Goal: Use online tool/utility

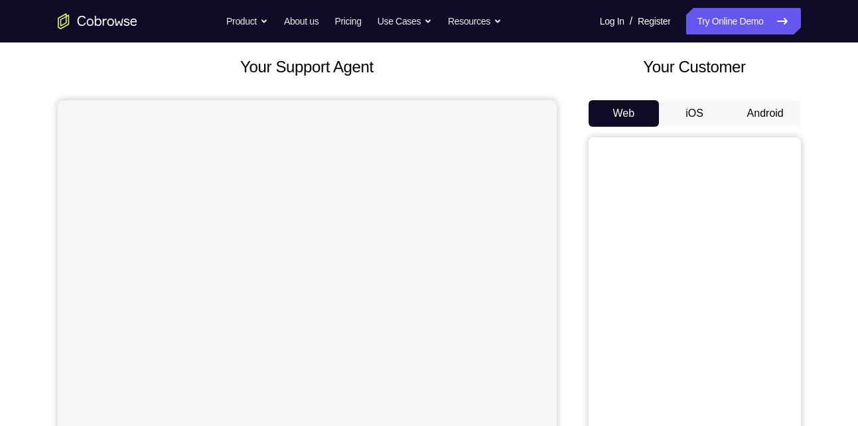
scroll to position [72, 0]
click at [773, 107] on button "Android" at bounding box center [765, 113] width 71 height 27
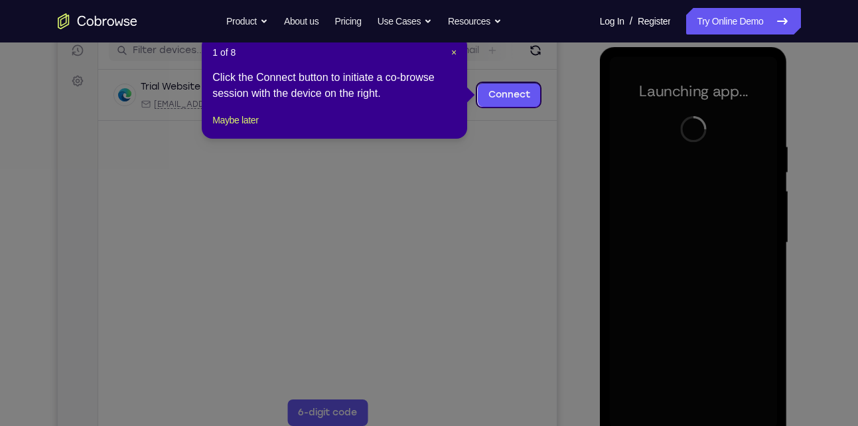
scroll to position [172, 0]
click at [452, 50] on span "×" at bounding box center [453, 53] width 5 height 11
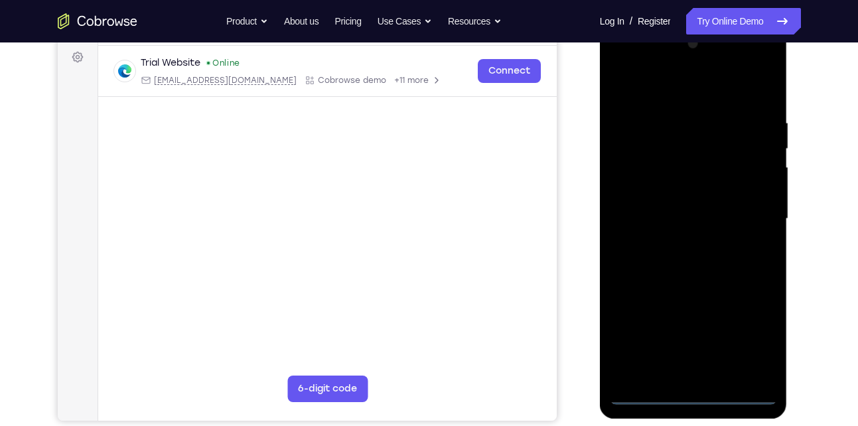
scroll to position [197, 0]
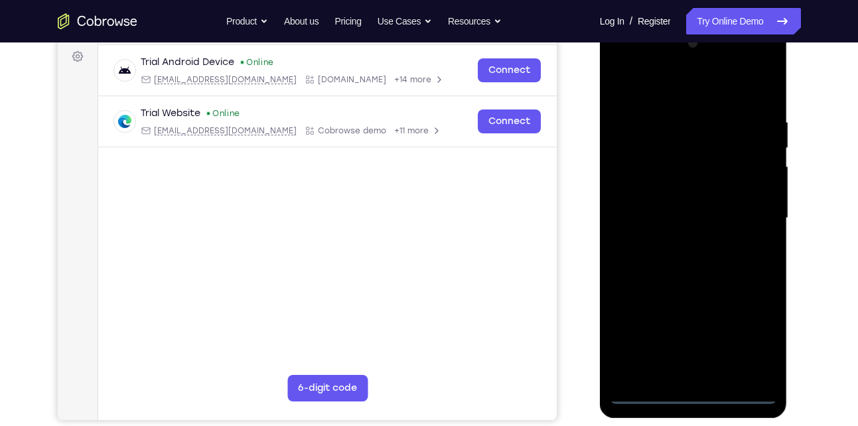
click at [689, 386] on div at bounding box center [693, 218] width 167 height 371
click at [690, 387] on div at bounding box center [693, 218] width 167 height 371
click at [692, 394] on div at bounding box center [693, 218] width 167 height 371
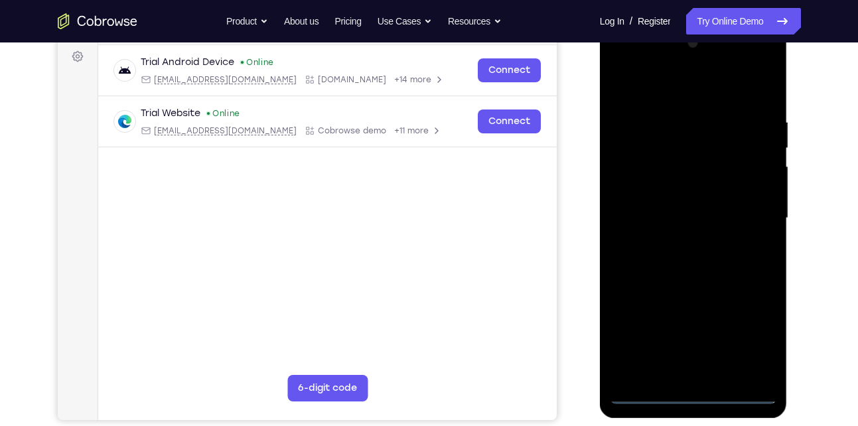
click at [692, 394] on div at bounding box center [693, 218] width 167 height 371
click at [758, 340] on div at bounding box center [693, 218] width 167 height 371
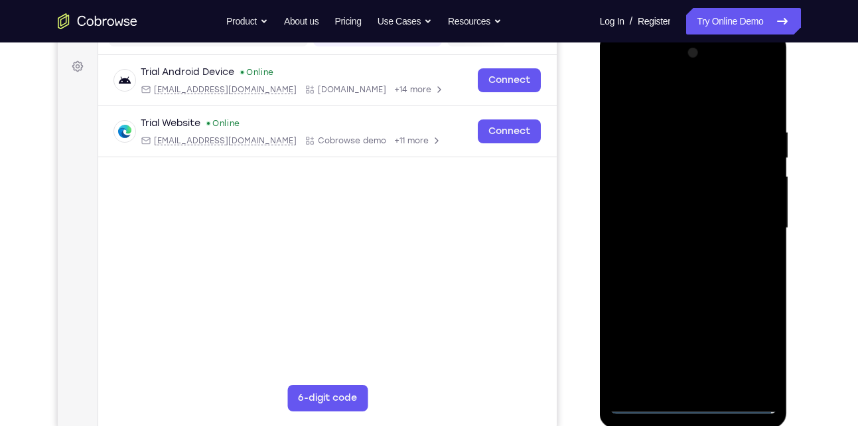
scroll to position [186, 0]
click at [620, 72] on div at bounding box center [693, 228] width 167 height 371
click at [758, 230] on div at bounding box center [693, 228] width 167 height 371
click at [680, 252] on div at bounding box center [693, 228] width 167 height 371
click at [681, 295] on div at bounding box center [693, 228] width 167 height 371
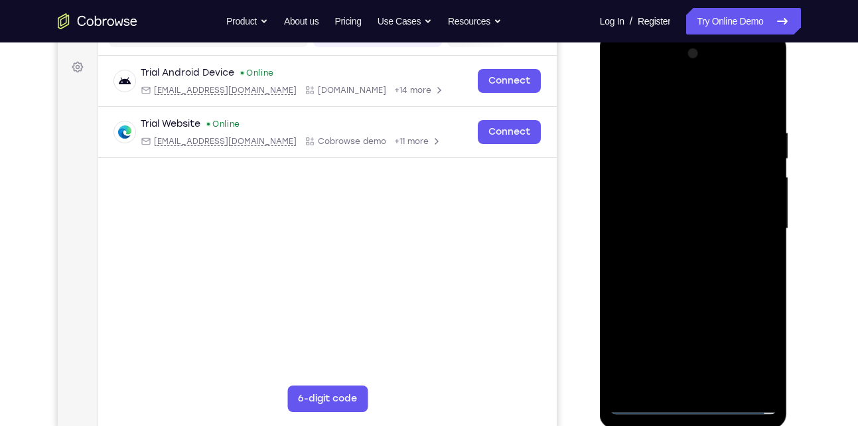
click at [713, 159] on div at bounding box center [693, 228] width 167 height 371
click at [685, 174] on div at bounding box center [693, 228] width 167 height 371
click at [700, 290] on div at bounding box center [693, 228] width 167 height 371
click at [674, 112] on div at bounding box center [693, 228] width 167 height 371
click at [743, 376] on div at bounding box center [693, 228] width 167 height 371
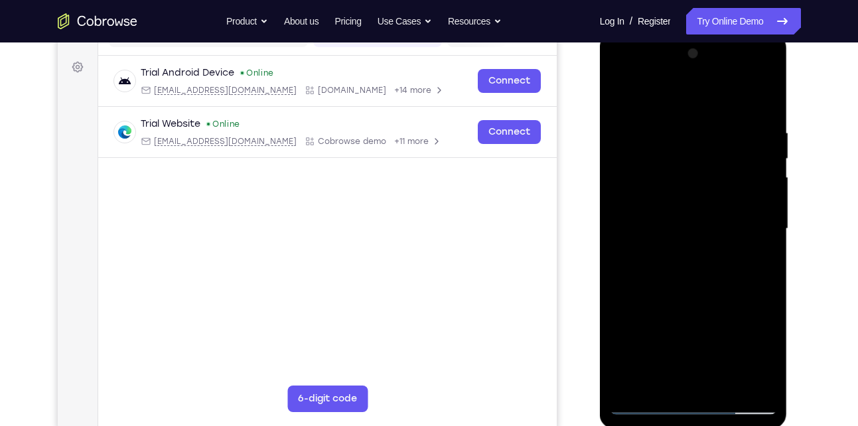
click at [750, 282] on div at bounding box center [693, 228] width 167 height 371
click at [747, 387] on div at bounding box center [693, 228] width 167 height 371
click at [740, 244] on div at bounding box center [693, 228] width 167 height 371
click at [742, 375] on div at bounding box center [693, 228] width 167 height 371
click at [763, 103] on div at bounding box center [693, 228] width 167 height 371
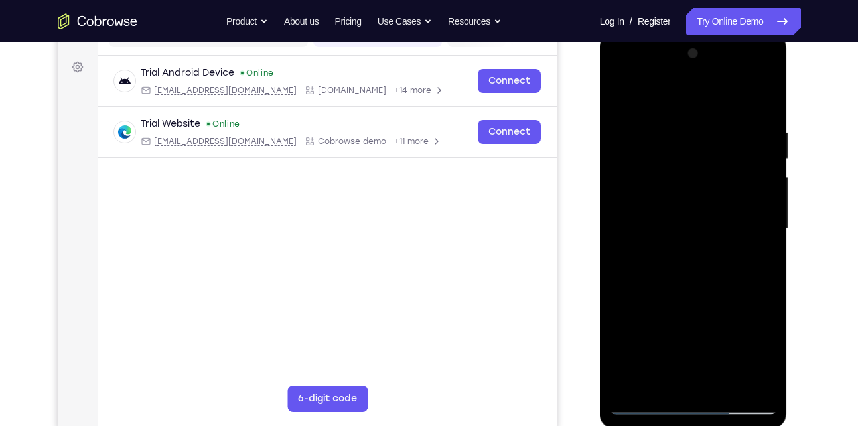
click at [720, 384] on div at bounding box center [693, 228] width 167 height 371
click at [687, 300] on div at bounding box center [693, 228] width 167 height 371
click at [754, 194] on div at bounding box center [693, 228] width 167 height 371
click at [627, 94] on div at bounding box center [693, 228] width 167 height 371
click at [678, 370] on div at bounding box center [693, 228] width 167 height 371
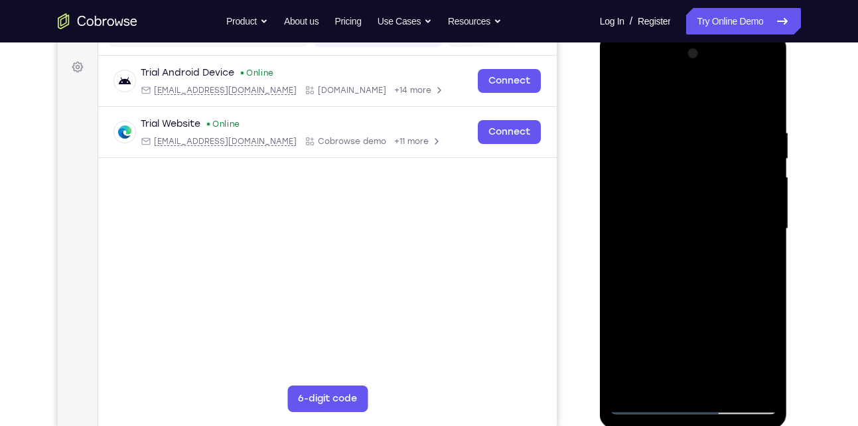
click at [675, 382] on div at bounding box center [693, 228] width 167 height 371
click at [760, 353] on div at bounding box center [693, 228] width 167 height 371
click at [753, 261] on div at bounding box center [693, 228] width 167 height 371
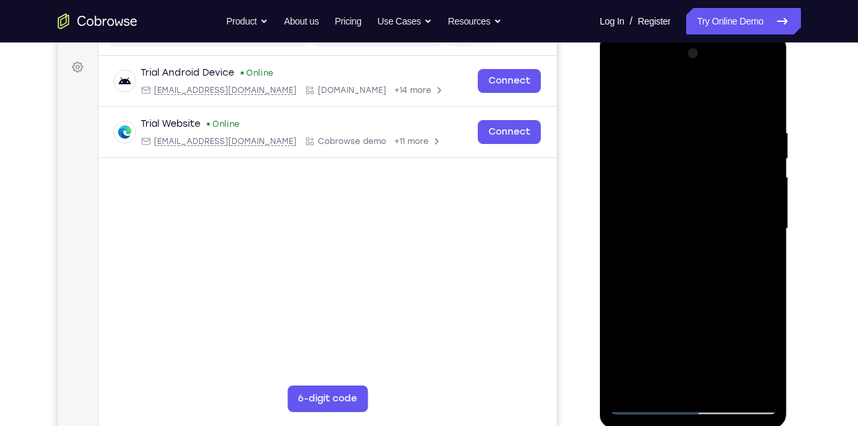
click at [767, 350] on div at bounding box center [693, 228] width 167 height 371
click at [725, 357] on div at bounding box center [693, 228] width 167 height 371
click at [757, 259] on div at bounding box center [693, 228] width 167 height 371
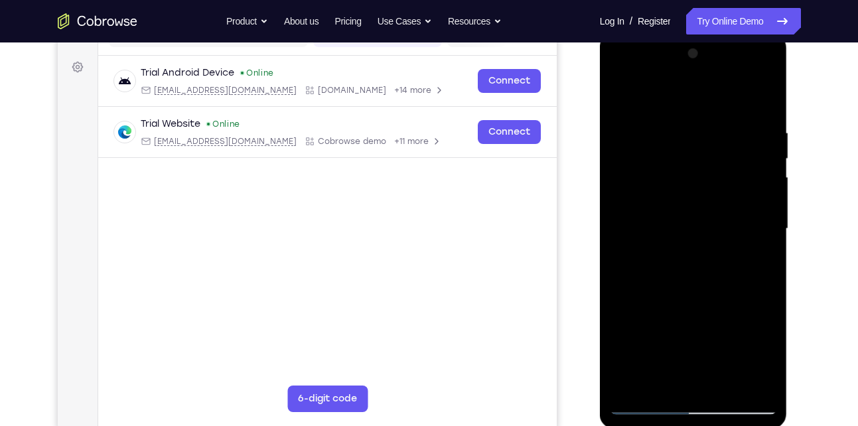
click at [621, 96] on div at bounding box center [693, 228] width 167 height 371
click at [708, 225] on div at bounding box center [693, 228] width 167 height 371
click at [657, 375] on div at bounding box center [693, 228] width 167 height 371
click at [758, 354] on div at bounding box center [693, 228] width 167 height 371
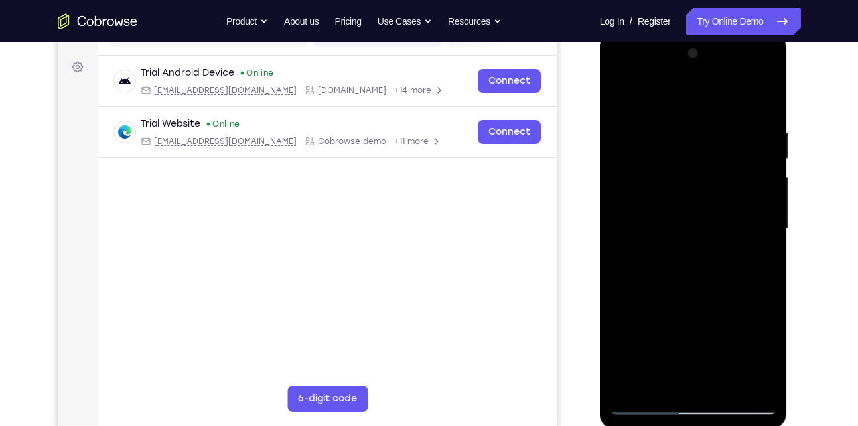
click at [758, 354] on div at bounding box center [693, 228] width 167 height 371
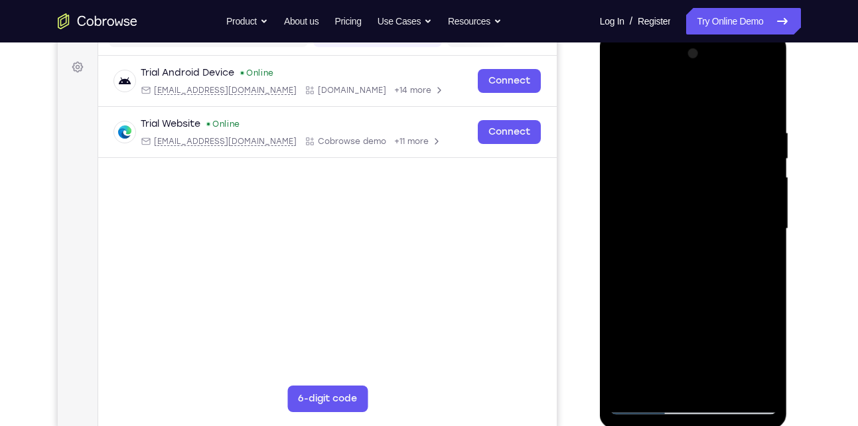
click at [754, 259] on div at bounding box center [693, 228] width 167 height 371
click at [687, 237] on div at bounding box center [693, 228] width 167 height 371
click at [722, 353] on div at bounding box center [693, 228] width 167 height 371
click at [705, 338] on div at bounding box center [693, 228] width 167 height 371
click at [718, 337] on div at bounding box center [693, 228] width 167 height 371
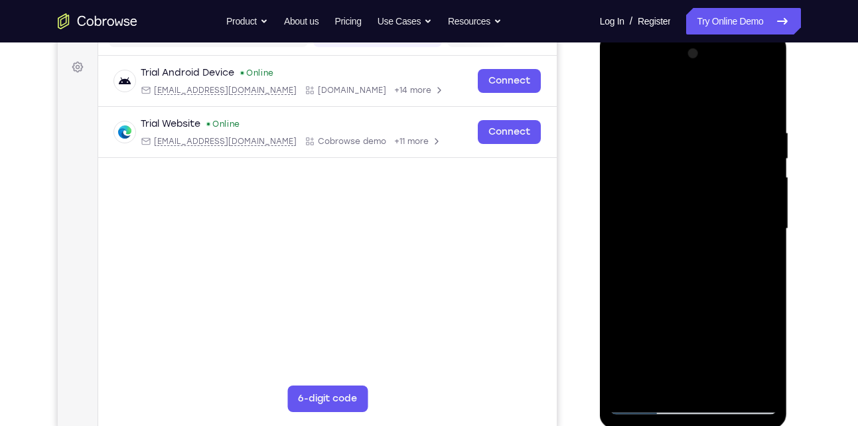
click at [678, 322] on div at bounding box center [693, 228] width 167 height 371
click at [649, 375] on div at bounding box center [693, 228] width 167 height 371
click at [656, 237] on div at bounding box center [693, 228] width 167 height 371
click at [681, 354] on div at bounding box center [693, 228] width 167 height 371
click at [756, 261] on div at bounding box center [693, 228] width 167 height 371
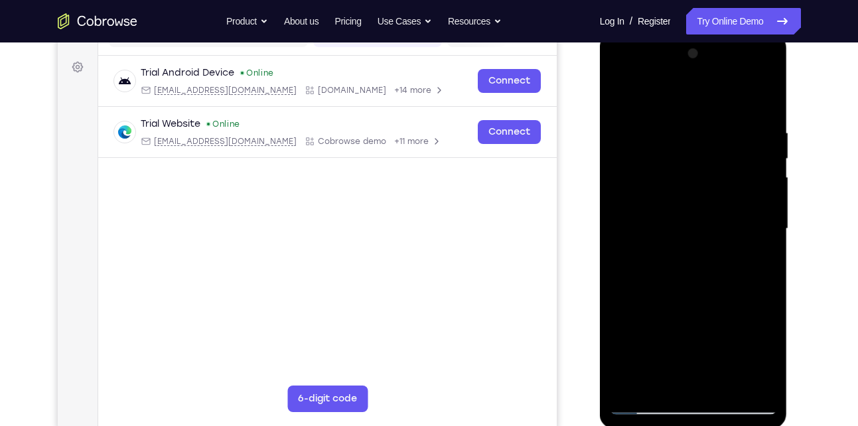
click at [620, 98] on div at bounding box center [693, 228] width 167 height 371
click at [624, 93] on div at bounding box center [693, 228] width 167 height 371
click at [719, 127] on div at bounding box center [693, 228] width 167 height 371
click at [767, 239] on div at bounding box center [693, 228] width 167 height 371
click at [764, 100] on div at bounding box center [693, 228] width 167 height 371
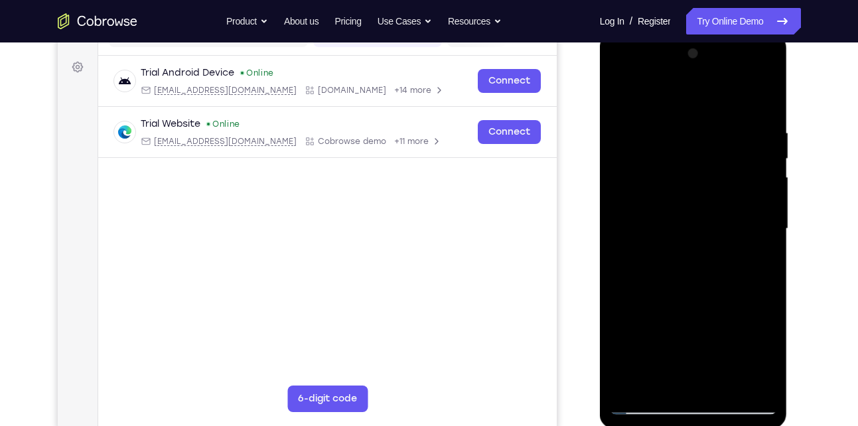
click at [765, 92] on div at bounding box center [693, 228] width 167 height 371
click at [620, 94] on div at bounding box center [693, 228] width 167 height 371
click at [728, 387] on div at bounding box center [693, 228] width 167 height 371
click at [713, 225] on div at bounding box center [693, 228] width 167 height 371
click at [620, 96] on div at bounding box center [693, 228] width 167 height 371
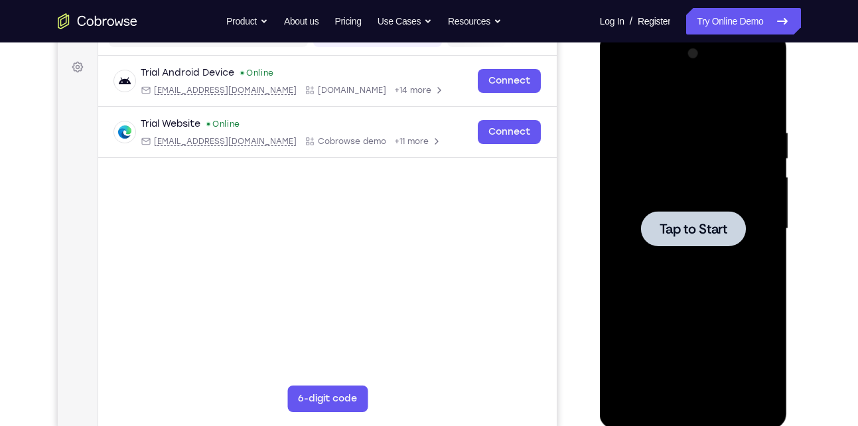
click at [685, 222] on span "Tap to Start" at bounding box center [693, 228] width 68 height 13
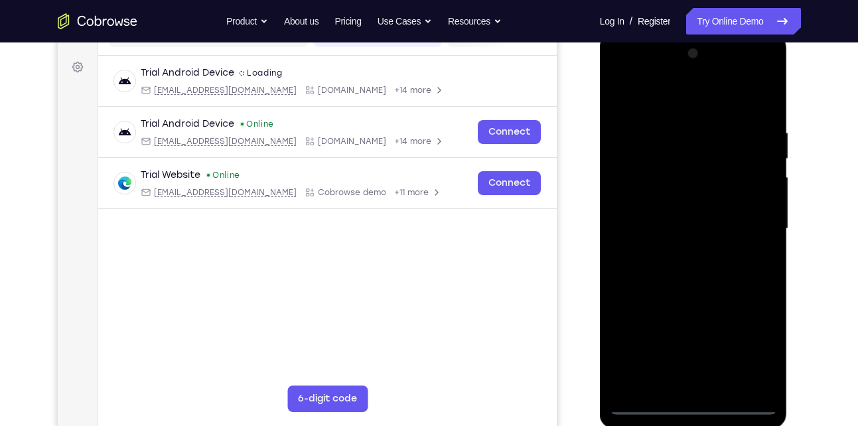
click at [685, 398] on div at bounding box center [693, 228] width 167 height 371
click at [691, 401] on div at bounding box center [693, 228] width 167 height 371
click at [744, 348] on div at bounding box center [693, 228] width 167 height 371
click at [624, 70] on div at bounding box center [693, 228] width 167 height 371
click at [744, 214] on div at bounding box center [693, 228] width 167 height 371
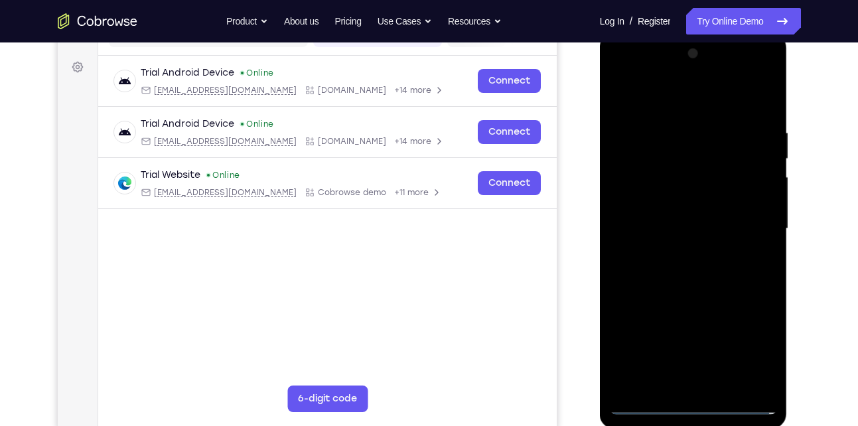
click at [677, 254] on div at bounding box center [693, 228] width 167 height 371
click at [685, 293] on div at bounding box center [693, 228] width 167 height 371
click at [704, 164] on div at bounding box center [693, 228] width 167 height 371
click at [710, 176] on div at bounding box center [693, 228] width 167 height 371
click at [700, 291] on div at bounding box center [693, 228] width 167 height 371
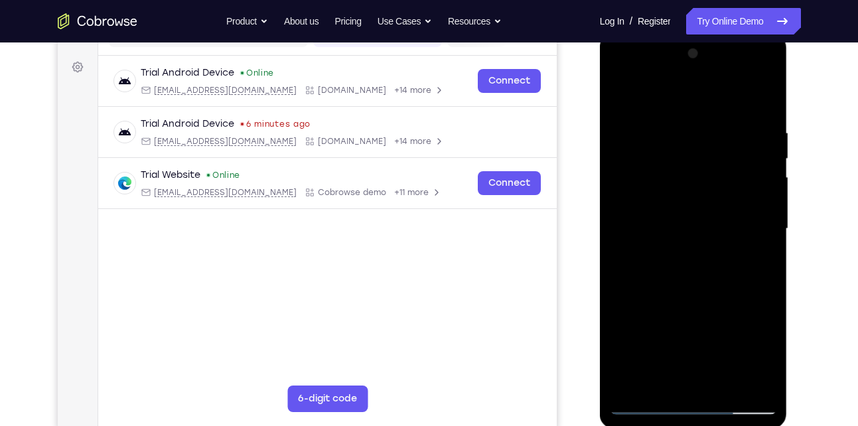
click at [700, 291] on div at bounding box center [693, 228] width 167 height 371
drag, startPoint x: 714, startPoint y: 316, endPoint x: 732, endPoint y: 210, distance: 107.7
click at [732, 210] on div at bounding box center [693, 228] width 167 height 371
click at [728, 383] on div at bounding box center [693, 228] width 167 height 371
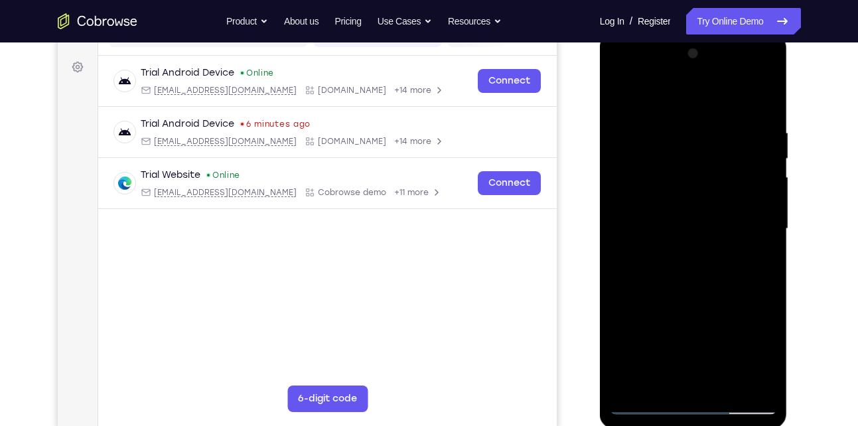
click at [710, 293] on div at bounding box center [693, 228] width 167 height 371
click at [714, 249] on div at bounding box center [693, 228] width 167 height 371
click at [722, 219] on div at bounding box center [693, 228] width 167 height 371
click at [679, 331] on div at bounding box center [693, 228] width 167 height 371
click at [730, 329] on div at bounding box center [693, 228] width 167 height 371
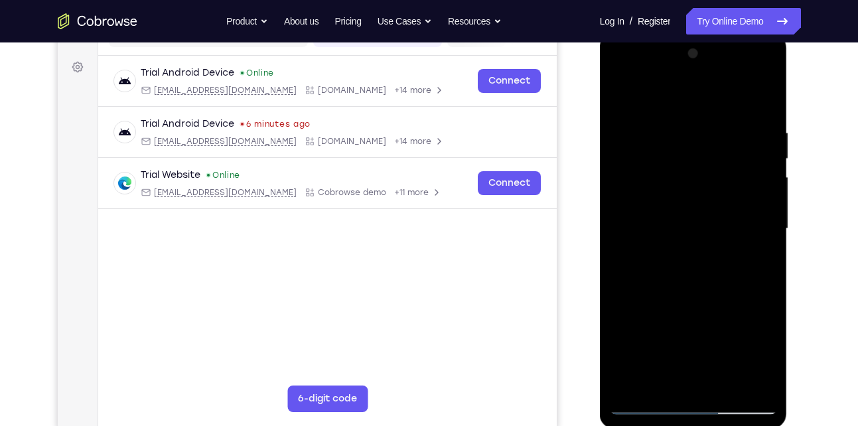
click at [759, 351] on div at bounding box center [693, 228] width 167 height 371
click at [758, 354] on div at bounding box center [693, 228] width 167 height 371
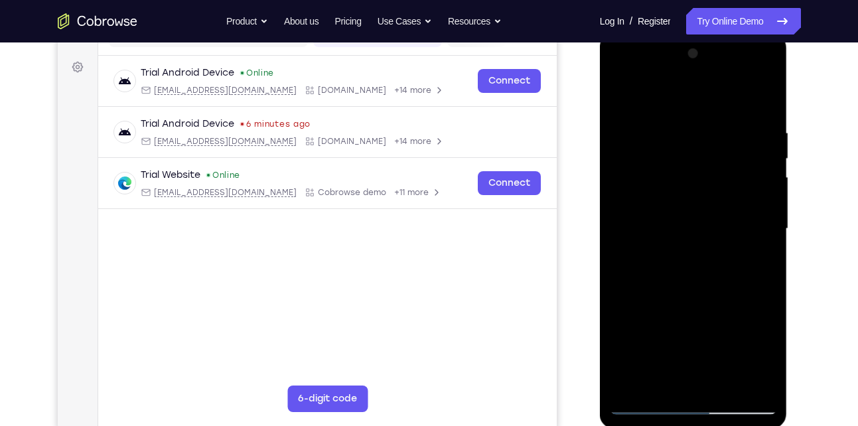
click at [758, 354] on div at bounding box center [693, 228] width 167 height 371
click at [755, 261] on div at bounding box center [693, 228] width 167 height 371
click at [708, 194] on div at bounding box center [693, 228] width 167 height 371
click at [750, 303] on div at bounding box center [693, 228] width 167 height 371
click at [761, 328] on div at bounding box center [693, 228] width 167 height 371
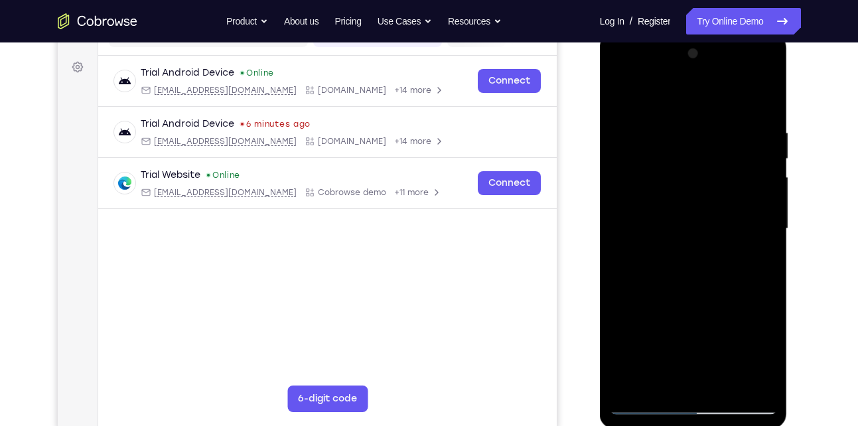
click at [624, 338] on div at bounding box center [693, 228] width 167 height 371
click at [766, 354] on div at bounding box center [693, 228] width 167 height 371
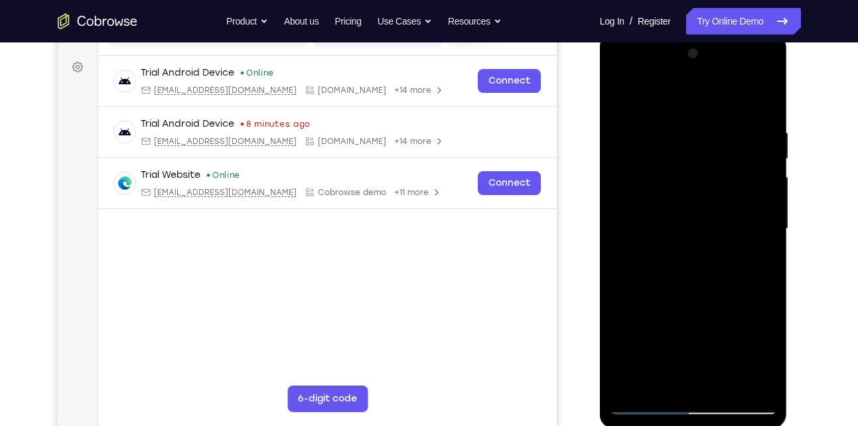
click at [756, 261] on div at bounding box center [693, 228] width 167 height 371
click at [620, 101] on div at bounding box center [693, 228] width 167 height 371
click at [709, 221] on div at bounding box center [693, 228] width 167 height 371
click at [664, 373] on div at bounding box center [693, 228] width 167 height 371
click at [656, 379] on div at bounding box center [693, 228] width 167 height 371
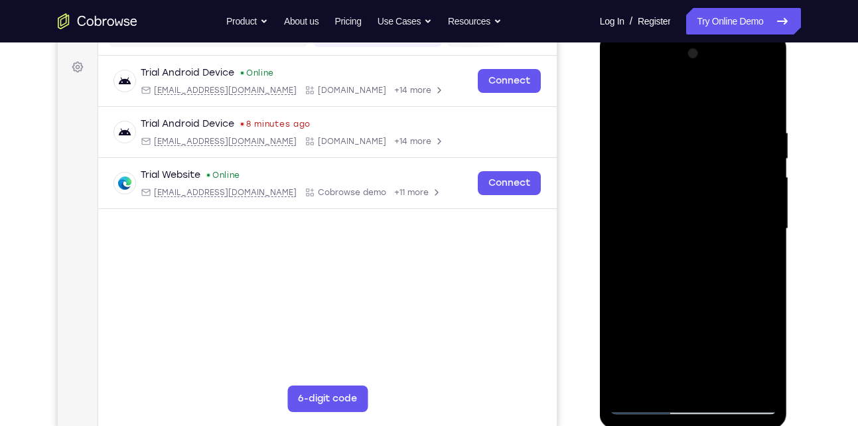
click at [734, 303] on div at bounding box center [693, 228] width 167 height 371
click at [756, 254] on div at bounding box center [693, 228] width 167 height 371
click at [756, 259] on div at bounding box center [693, 228] width 167 height 371
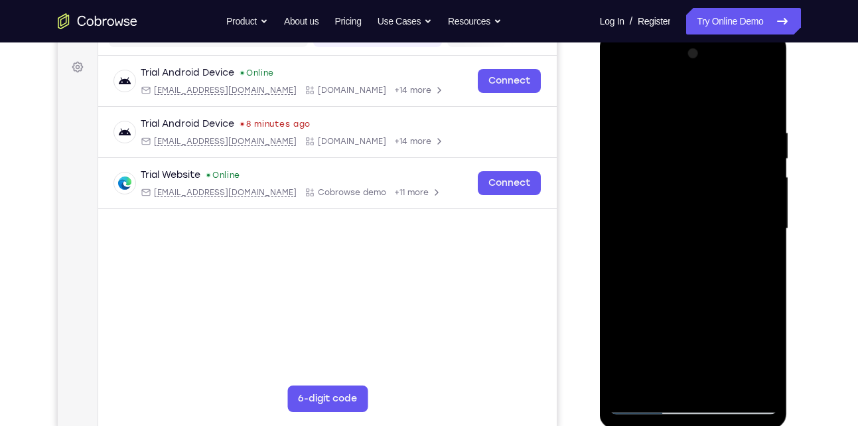
click at [666, 209] on div at bounding box center [693, 228] width 167 height 371
click at [699, 326] on div at bounding box center [693, 228] width 167 height 371
click at [661, 290] on div at bounding box center [693, 228] width 167 height 371
click at [617, 95] on div at bounding box center [693, 228] width 167 height 371
click at [670, 221] on div at bounding box center [693, 228] width 167 height 371
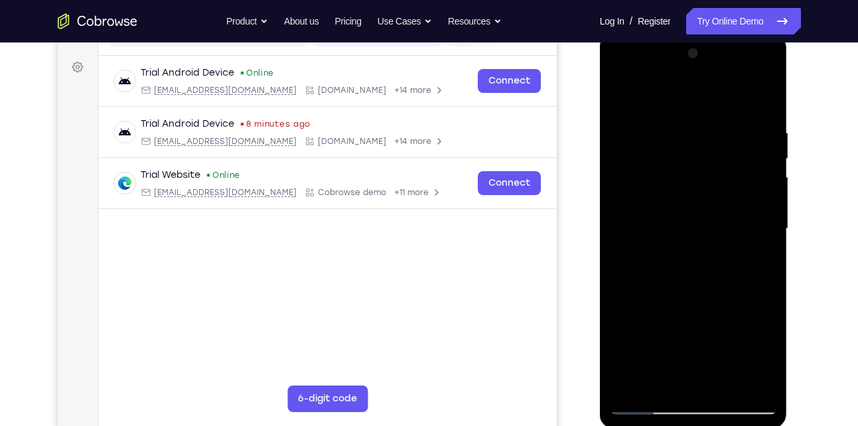
click at [668, 273] on div at bounding box center [693, 228] width 167 height 371
click at [697, 273] on div at bounding box center [693, 228] width 167 height 371
click at [762, 259] on div at bounding box center [693, 228] width 167 height 371
click at [618, 100] on div at bounding box center [693, 228] width 167 height 371
click at [628, 92] on div at bounding box center [693, 228] width 167 height 371
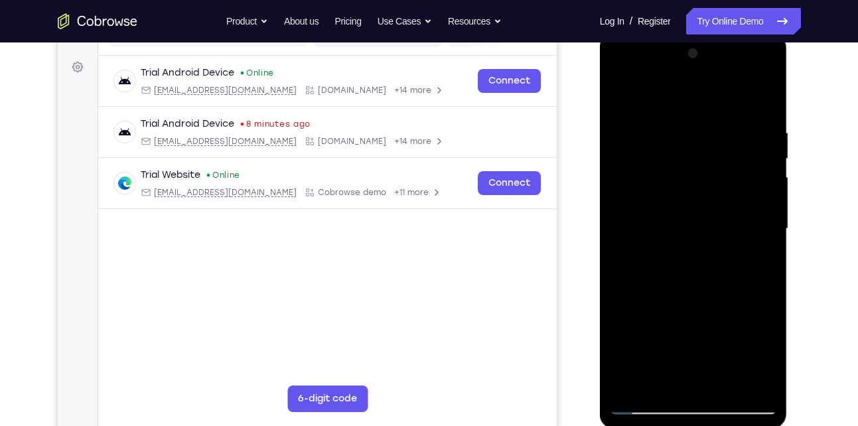
click at [723, 382] on div at bounding box center [693, 228] width 167 height 371
click at [715, 226] on div at bounding box center [693, 228] width 167 height 371
click at [663, 376] on div at bounding box center [693, 228] width 167 height 371
click at [757, 359] on div at bounding box center [693, 228] width 167 height 371
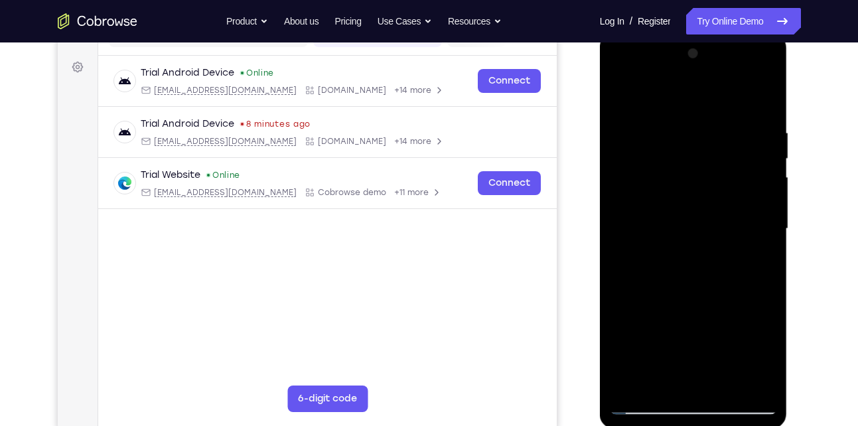
click at [757, 359] on div at bounding box center [693, 228] width 167 height 371
click at [658, 370] on div at bounding box center [693, 228] width 167 height 371
click at [764, 358] on div at bounding box center [693, 228] width 167 height 371
click at [657, 380] on div at bounding box center [693, 228] width 167 height 371
click at [620, 299] on div at bounding box center [693, 228] width 167 height 371
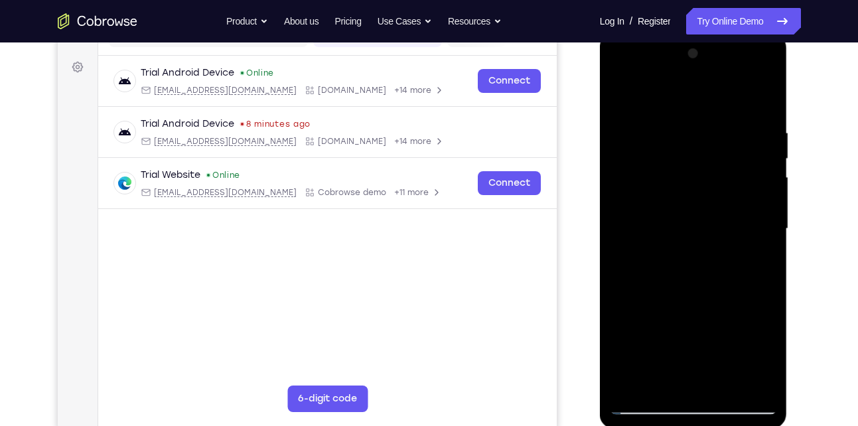
click at [758, 249] on div at bounding box center [693, 228] width 167 height 371
click at [621, 96] on div at bounding box center [693, 228] width 167 height 371
click at [630, 96] on div at bounding box center [693, 228] width 167 height 371
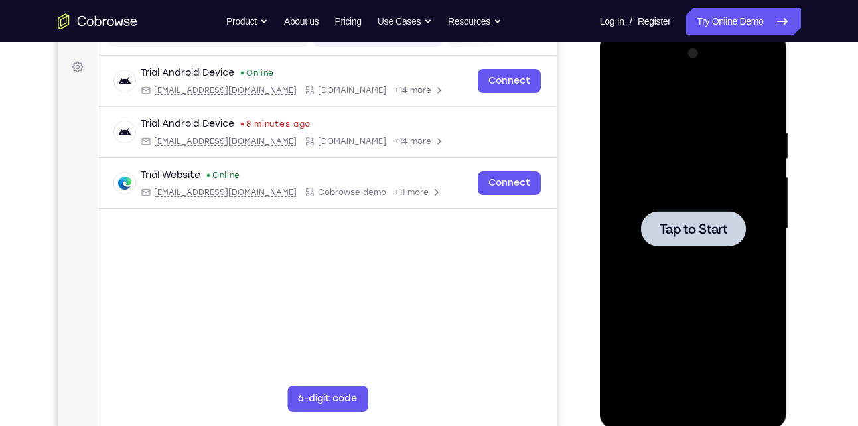
click at [669, 216] on div at bounding box center [693, 228] width 105 height 35
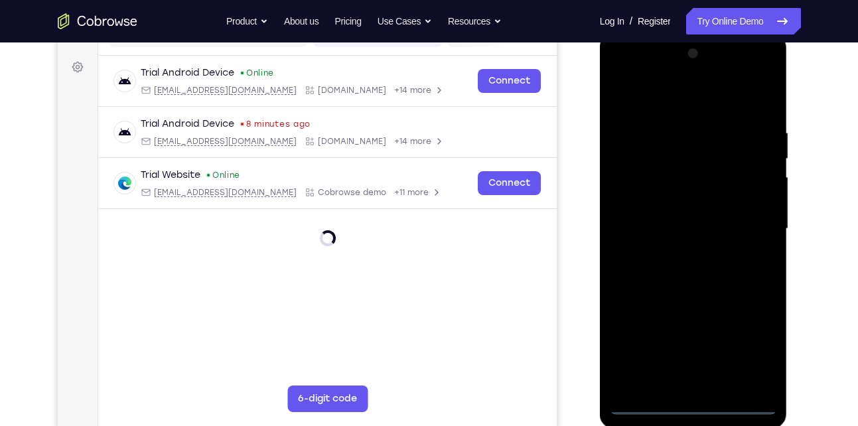
click at [691, 395] on div at bounding box center [693, 228] width 167 height 371
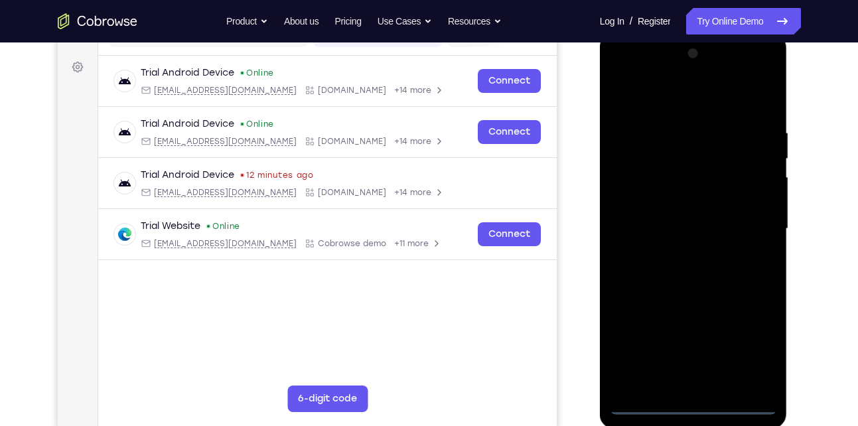
click at [691, 395] on div at bounding box center [693, 228] width 167 height 371
click at [699, 409] on div at bounding box center [693, 228] width 167 height 371
click at [757, 336] on div at bounding box center [693, 228] width 167 height 371
click at [619, 71] on div at bounding box center [693, 228] width 167 height 371
click at [746, 230] on div at bounding box center [693, 228] width 167 height 371
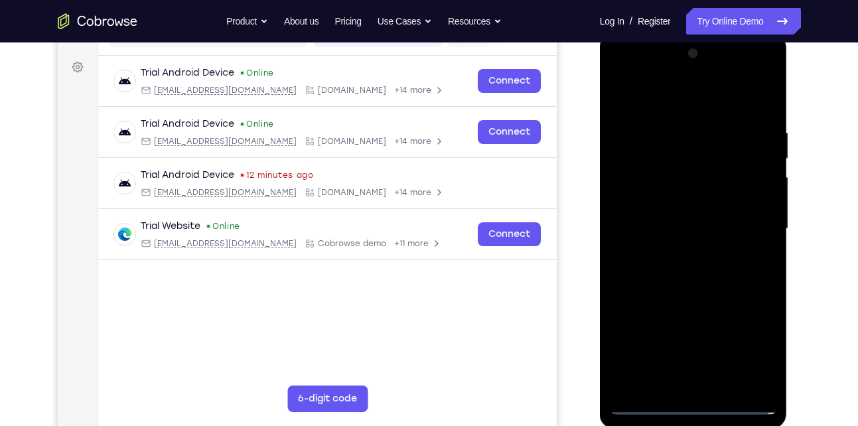
click at [673, 252] on div at bounding box center [693, 228] width 167 height 371
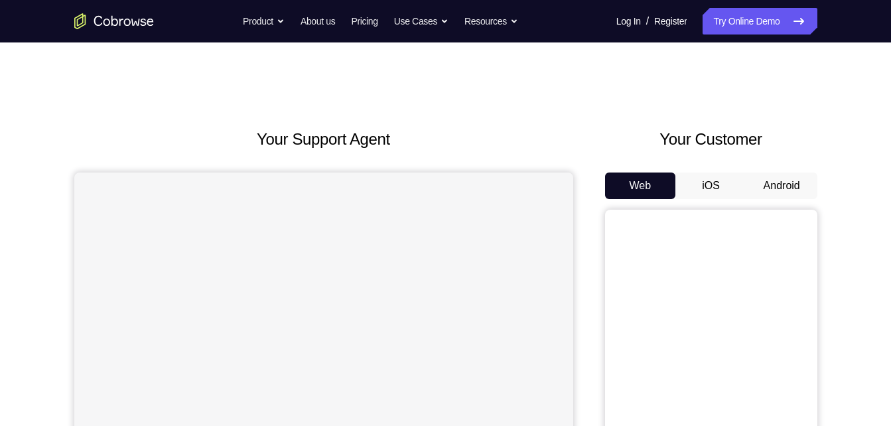
click at [765, 182] on button "Android" at bounding box center [781, 185] width 71 height 27
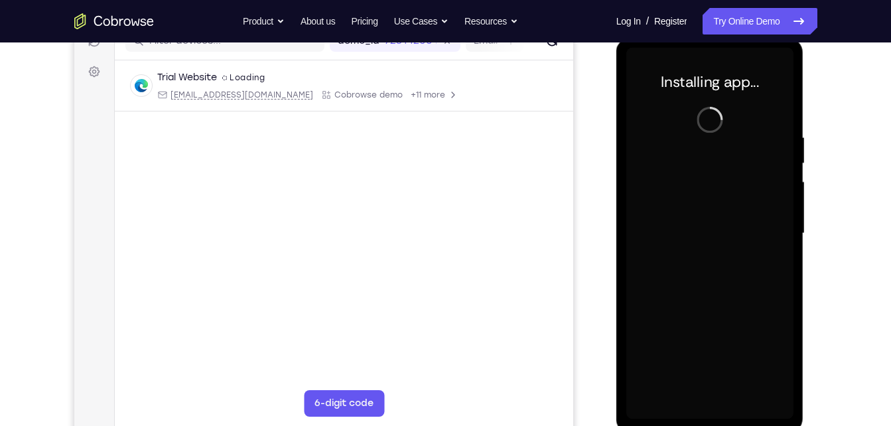
click at [704, 289] on div at bounding box center [709, 233] width 167 height 371
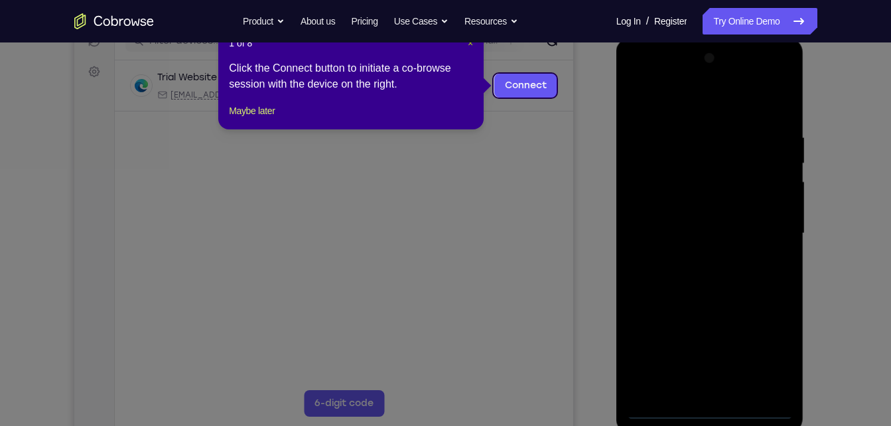
click at [472, 44] on span "×" at bounding box center [470, 43] width 5 height 11
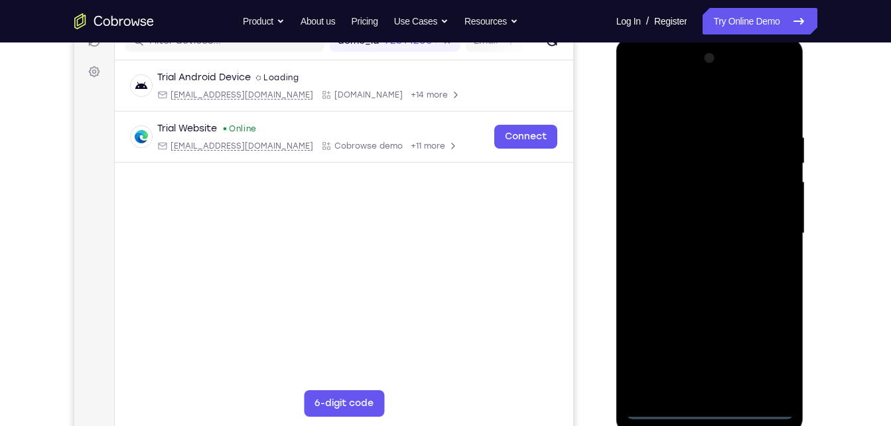
click at [714, 401] on div at bounding box center [709, 233] width 167 height 371
click at [712, 405] on div at bounding box center [709, 233] width 167 height 371
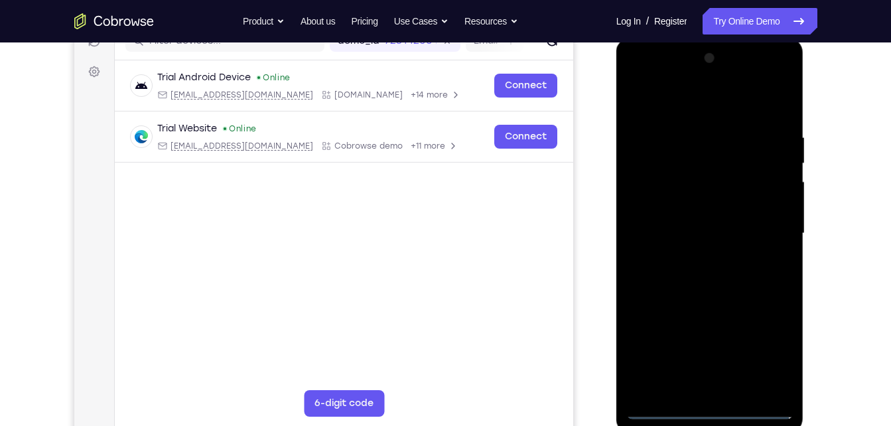
click at [712, 405] on div at bounding box center [709, 233] width 167 height 371
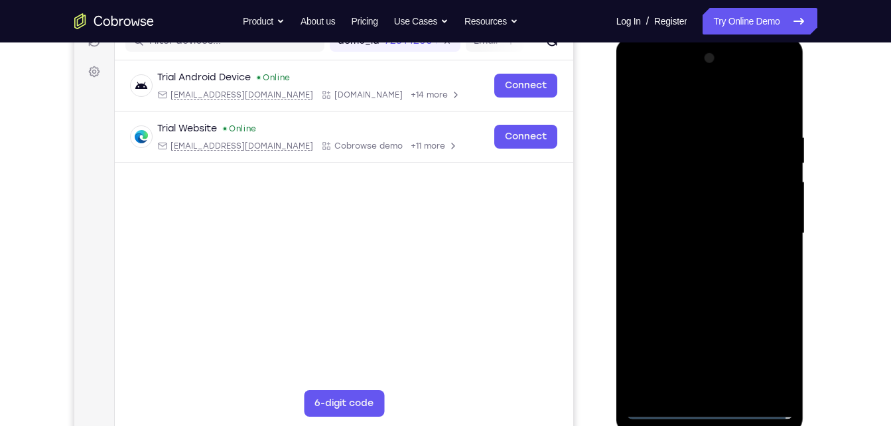
click at [712, 405] on div at bounding box center [709, 233] width 167 height 371
drag, startPoint x: 712, startPoint y: 405, endPoint x: 727, endPoint y: 386, distance: 24.0
click at [727, 386] on div at bounding box center [709, 233] width 167 height 371
click at [710, 409] on div at bounding box center [709, 233] width 167 height 371
click at [763, 360] on div at bounding box center [709, 233] width 167 height 371
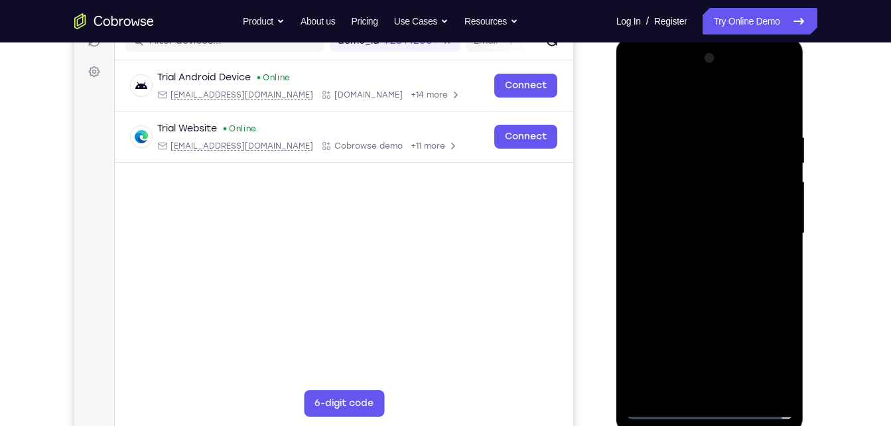
click at [636, 74] on div at bounding box center [709, 233] width 167 height 371
click at [772, 222] on div at bounding box center [709, 233] width 167 height 371
click at [724, 389] on div at bounding box center [709, 233] width 167 height 371
click at [697, 294] on div at bounding box center [709, 233] width 167 height 371
click at [698, 178] on div at bounding box center [709, 233] width 167 height 371
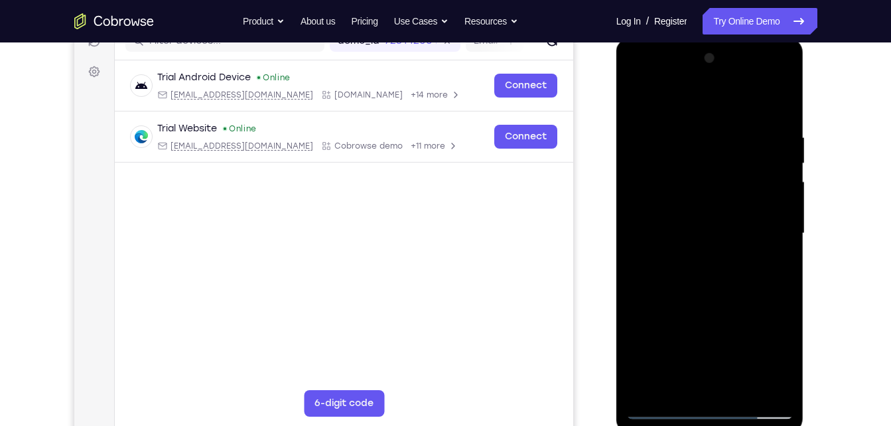
click at [667, 178] on div at bounding box center [709, 233] width 167 height 371
click at [722, 291] on div at bounding box center [709, 233] width 167 height 371
click at [737, 387] on div at bounding box center [709, 233] width 167 height 371
click at [717, 297] on div at bounding box center [709, 233] width 167 height 371
click at [724, 227] on div at bounding box center [709, 233] width 167 height 371
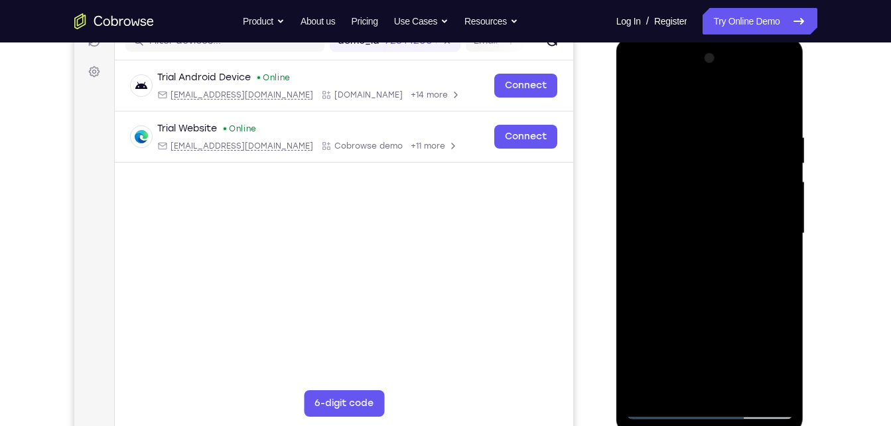
click at [683, 380] on div at bounding box center [709, 233] width 167 height 371
click at [781, 363] on div at bounding box center [709, 233] width 167 height 371
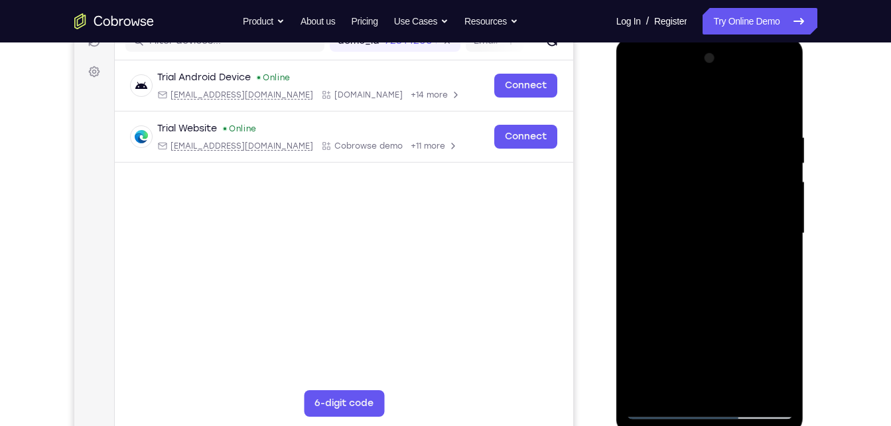
click at [781, 363] on div at bounding box center [709, 233] width 167 height 371
click at [771, 266] on div at bounding box center [709, 233] width 167 height 371
click at [685, 218] on div at bounding box center [709, 233] width 167 height 371
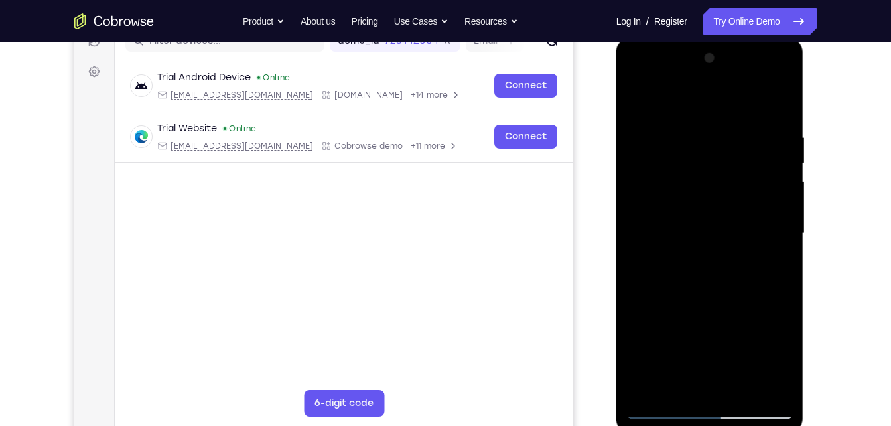
click at [702, 337] on div at bounding box center [709, 233] width 167 height 371
click at [698, 326] on div at bounding box center [709, 233] width 167 height 371
click at [635, 104] on div at bounding box center [709, 233] width 167 height 371
click at [712, 319] on div at bounding box center [709, 233] width 167 height 371
click at [692, 383] on div at bounding box center [709, 233] width 167 height 371
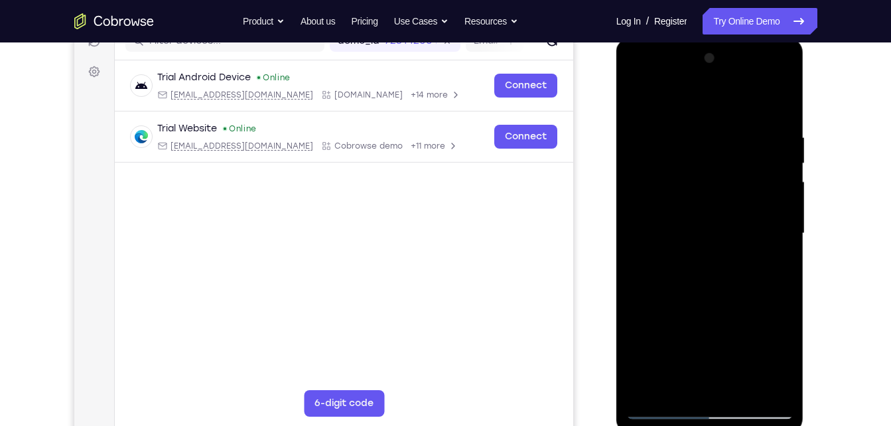
click at [785, 363] on div at bounding box center [709, 233] width 167 height 371
click at [775, 267] on div at bounding box center [709, 233] width 167 height 371
click at [632, 103] on div at bounding box center [709, 233] width 167 height 371
click at [742, 348] on div at bounding box center [709, 233] width 167 height 371
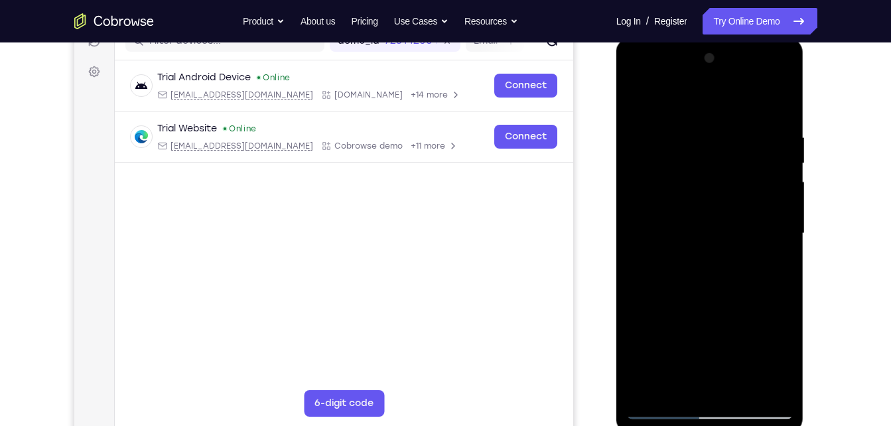
click at [710, 381] on div at bounding box center [709, 233] width 167 height 371
click at [779, 263] on div at bounding box center [709, 233] width 167 height 371
click at [711, 266] on div at bounding box center [709, 233] width 167 height 371
click at [767, 263] on div at bounding box center [709, 233] width 167 height 371
click at [635, 104] on div at bounding box center [709, 233] width 167 height 371
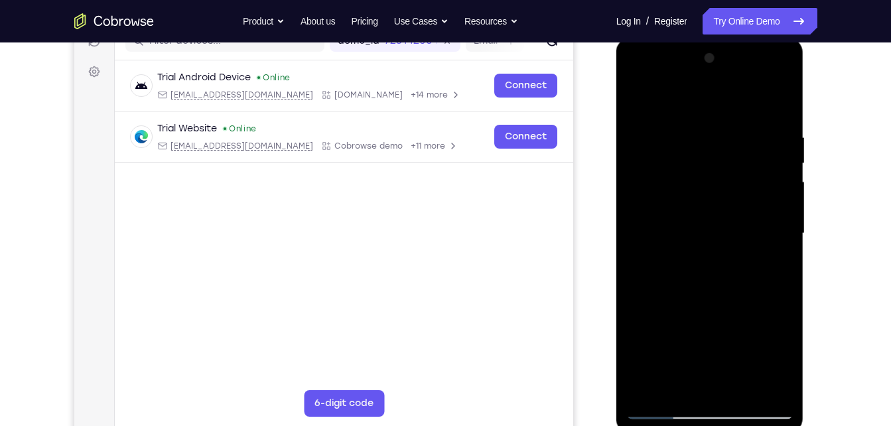
drag, startPoint x: 682, startPoint y: 312, endPoint x: 696, endPoint y: 266, distance: 48.5
click at [696, 266] on div at bounding box center [709, 233] width 167 height 371
click at [702, 299] on div at bounding box center [709, 233] width 167 height 371
click at [665, 385] on div at bounding box center [709, 233] width 167 height 371
click at [693, 338] on div at bounding box center [709, 233] width 167 height 371
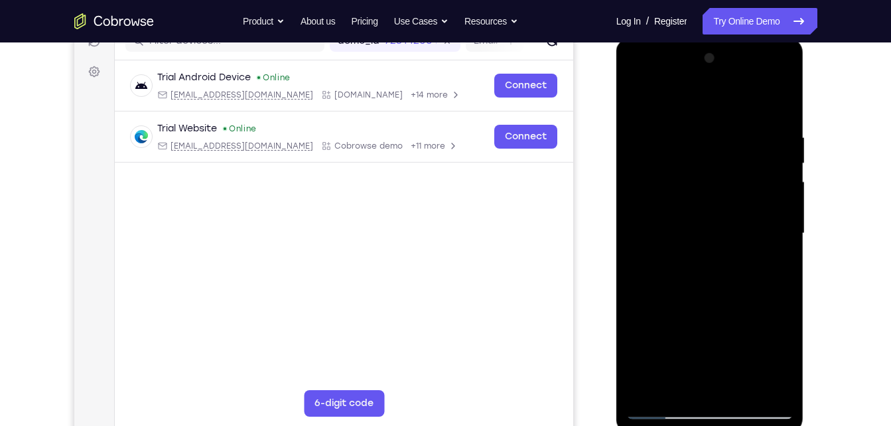
drag, startPoint x: 668, startPoint y: 315, endPoint x: 706, endPoint y: 387, distance: 81.9
click at [706, 387] on div at bounding box center [709, 233] width 167 height 371
click at [780, 359] on div at bounding box center [709, 233] width 167 height 371
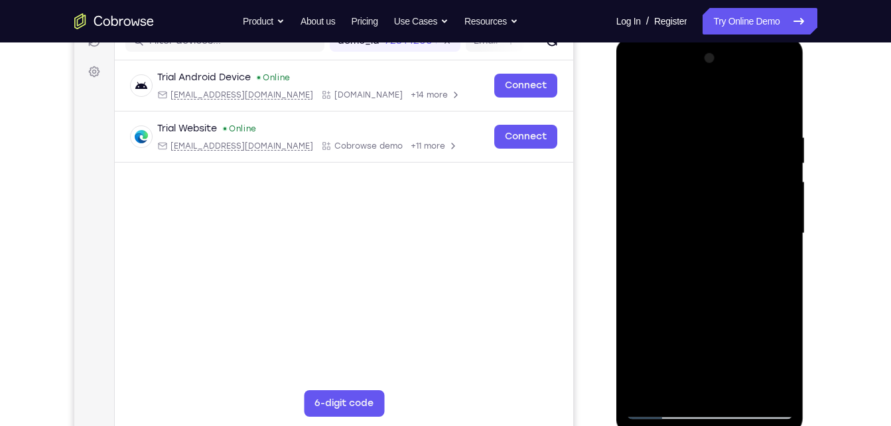
click at [775, 265] on div at bounding box center [709, 233] width 167 height 371
click at [637, 103] on div at bounding box center [709, 233] width 167 height 371
drag, startPoint x: 689, startPoint y: 250, endPoint x: 682, endPoint y: 322, distance: 71.9
click at [682, 322] on div at bounding box center [709, 233] width 167 height 371
click at [644, 145] on div at bounding box center [709, 233] width 167 height 371
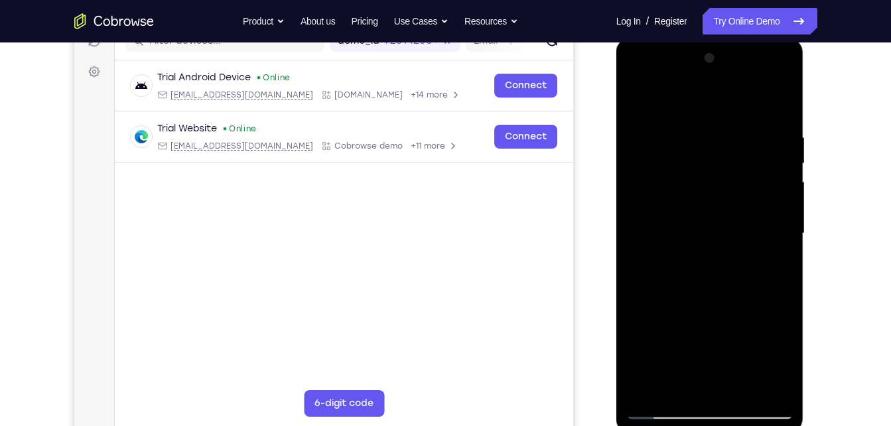
click at [778, 364] on div at bounding box center [709, 233] width 167 height 371
click at [674, 383] on div at bounding box center [709, 233] width 167 height 371
drag, startPoint x: 695, startPoint y: 355, endPoint x: 691, endPoint y: 167, distance: 187.8
click at [691, 167] on div at bounding box center [709, 233] width 167 height 371
drag, startPoint x: 710, startPoint y: 344, endPoint x: 701, endPoint y: 142, distance: 201.8
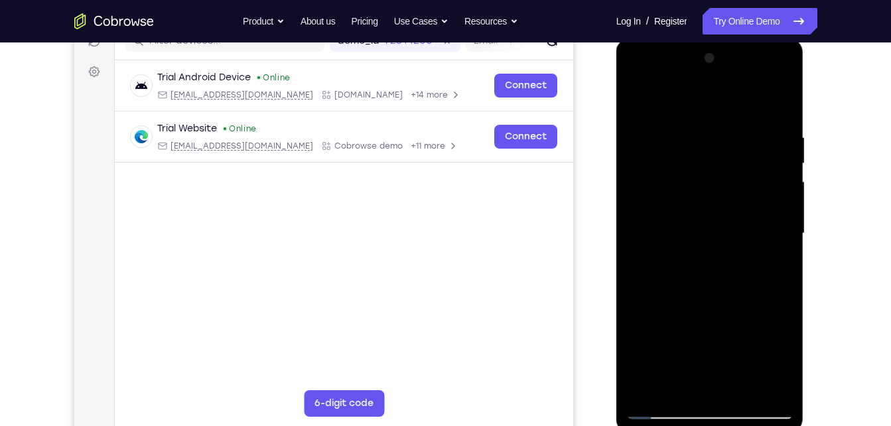
click at [701, 142] on div at bounding box center [709, 233] width 167 height 371
click at [724, 275] on div at bounding box center [709, 233] width 167 height 371
click at [738, 277] on div at bounding box center [709, 233] width 167 height 371
drag, startPoint x: 723, startPoint y: 342, endPoint x: 742, endPoint y: 153, distance: 190.7
click at [742, 153] on div at bounding box center [709, 233] width 167 height 371
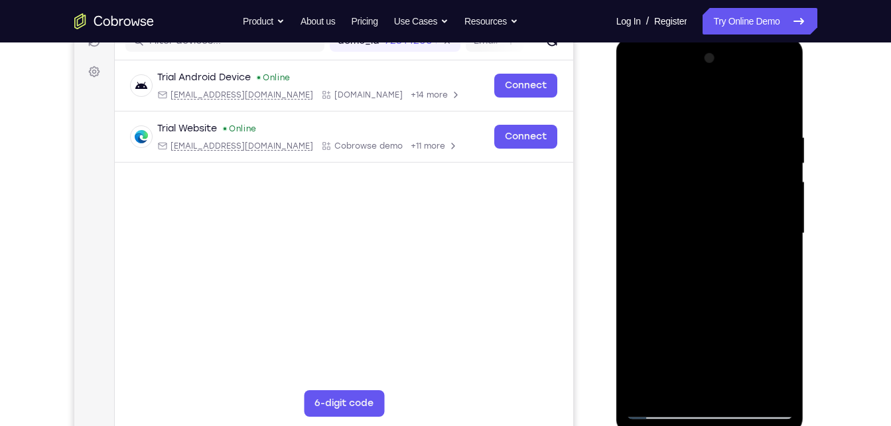
click at [708, 346] on div at bounding box center [709, 233] width 167 height 371
drag, startPoint x: 708, startPoint y: 346, endPoint x: 710, endPoint y: 245, distance: 100.8
click at [710, 245] on div at bounding box center [709, 233] width 167 height 371
drag, startPoint x: 718, startPoint y: 348, endPoint x: 734, endPoint y: 125, distance: 223.5
click at [734, 125] on div at bounding box center [709, 233] width 167 height 371
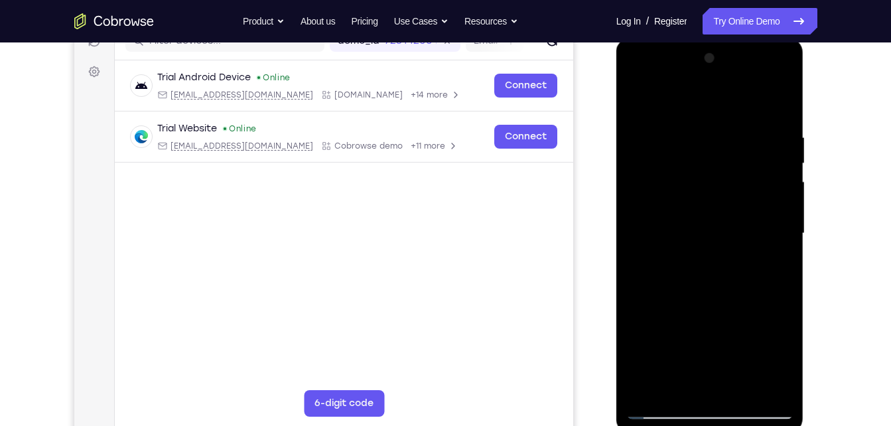
drag, startPoint x: 738, startPoint y: 344, endPoint x: 764, endPoint y: 138, distance: 207.2
click at [764, 138] on div at bounding box center [709, 233] width 167 height 371
drag, startPoint x: 737, startPoint y: 324, endPoint x: 746, endPoint y: 407, distance: 83.4
click at [746, 407] on div at bounding box center [709, 233] width 167 height 371
drag, startPoint x: 739, startPoint y: 342, endPoint x: 748, endPoint y: 437, distance: 96.0
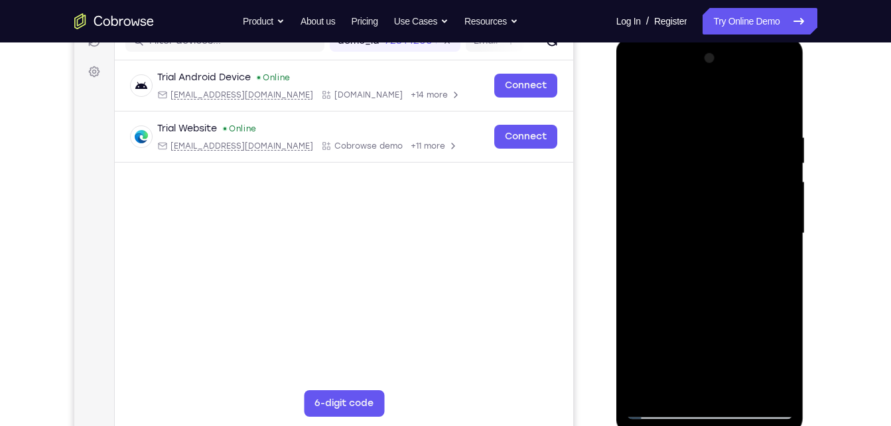
click at [748, 425] on html "Online web based iOS Simulators and Android Emulators. Run iPhone, iPad, Mobile…" at bounding box center [710, 237] width 189 height 398
drag, startPoint x: 729, startPoint y: 325, endPoint x: 733, endPoint y: 417, distance: 91.6
click at [733, 417] on div at bounding box center [709, 233] width 167 height 371
drag, startPoint x: 722, startPoint y: 332, endPoint x: 732, endPoint y: 426, distance: 94.0
click at [732, 425] on div at bounding box center [710, 235] width 188 height 395
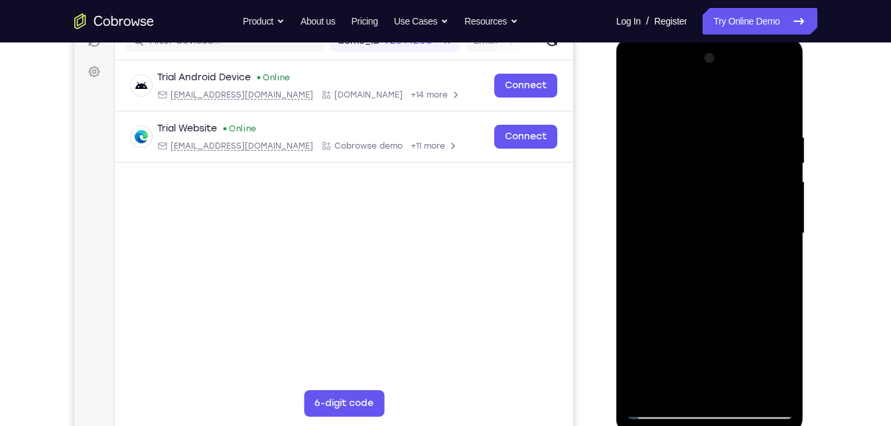
drag, startPoint x: 722, startPoint y: 322, endPoint x: 732, endPoint y: 454, distance: 131.7
click at [732, 425] on html "Online web based iOS Simulators and Android Emulators. Run iPhone, iPad, Mobile…" at bounding box center [710, 237] width 189 height 398
drag, startPoint x: 722, startPoint y: 314, endPoint x: 737, endPoint y: 442, distance: 128.9
click at [737, 425] on html "Online web based iOS Simulators and Android Emulators. Run iPhone, iPad, Mobile…" at bounding box center [710, 237] width 189 height 398
drag, startPoint x: 724, startPoint y: 340, endPoint x: 742, endPoint y: 460, distance: 120.6
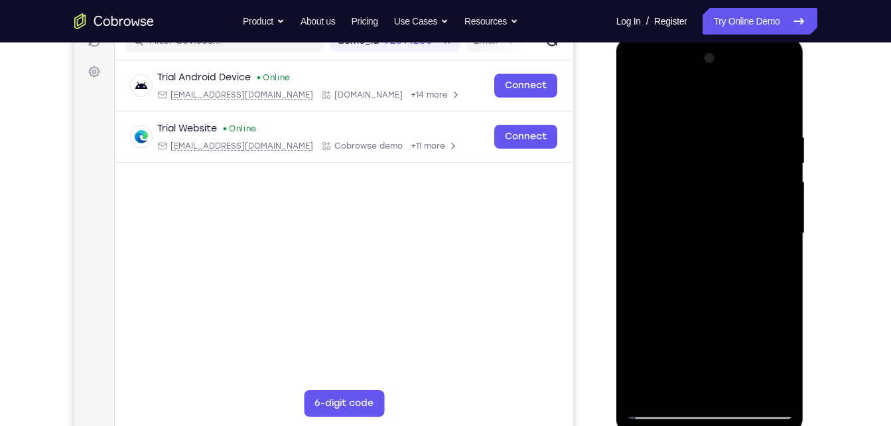
click at [742, 425] on html "Online web based iOS Simulators and Android Emulators. Run iPhone, iPad, Mobile…" at bounding box center [710, 237] width 189 height 398
drag, startPoint x: 720, startPoint y: 322, endPoint x: 732, endPoint y: 460, distance: 138.5
click at [732, 425] on html "Online web based iOS Simulators and Android Emulators. Run iPhone, iPad, Mobile…" at bounding box center [710, 237] width 189 height 398
drag, startPoint x: 731, startPoint y: 317, endPoint x: 748, endPoint y: 460, distance: 143.7
click at [748, 425] on html "Online web based iOS Simulators and Android Emulators. Run iPhone, iPad, Mobile…" at bounding box center [710, 237] width 189 height 398
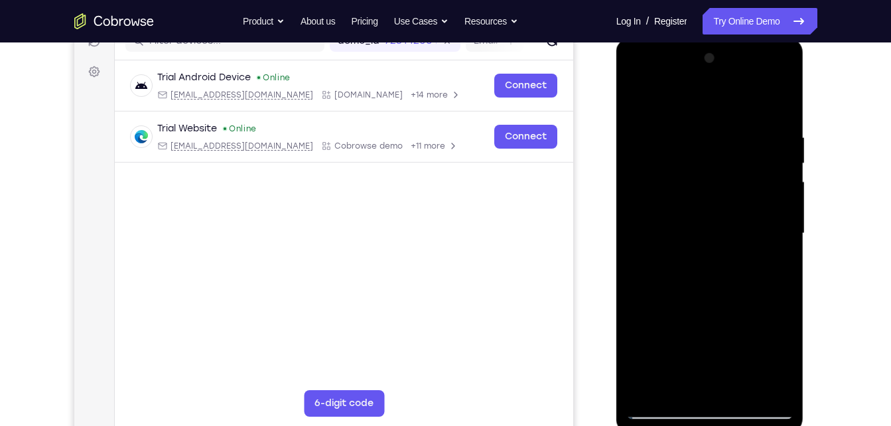
drag, startPoint x: 720, startPoint y: 298, endPoint x: 726, endPoint y: 460, distance: 162.0
click at [726, 425] on html "Online web based iOS Simulators and Android Emulators. Run iPhone, iPad, Mobile…" at bounding box center [710, 237] width 189 height 398
drag, startPoint x: 723, startPoint y: 307, endPoint x: 726, endPoint y: 403, distance: 95.6
click at [726, 403] on div at bounding box center [709, 233] width 167 height 371
click at [763, 325] on div at bounding box center [709, 233] width 167 height 371
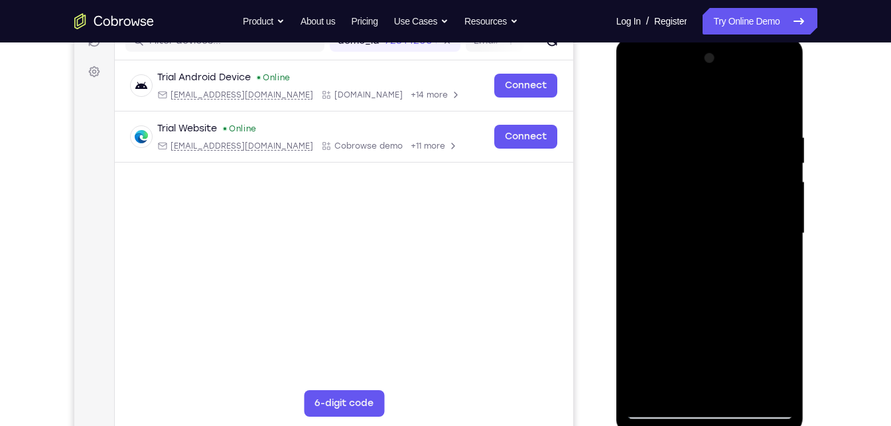
click at [785, 385] on div at bounding box center [709, 233] width 167 height 371
click at [764, 328] on div at bounding box center [709, 233] width 167 height 371
click at [781, 96] on div at bounding box center [709, 233] width 167 height 371
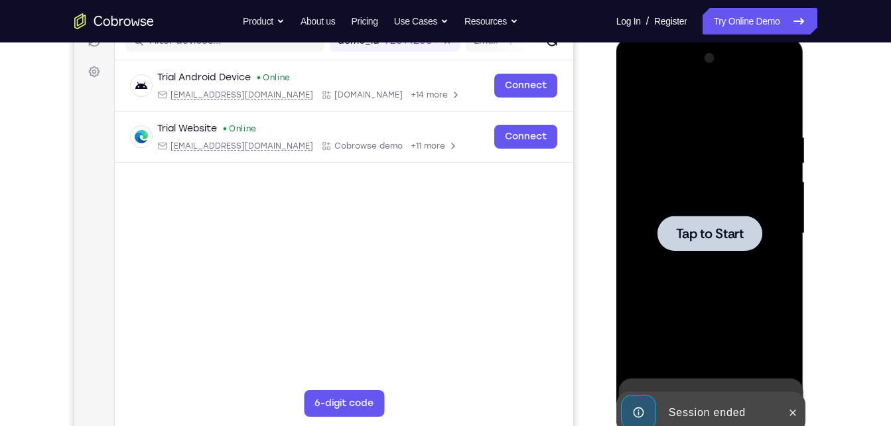
click at [726, 227] on span "Tap to Start" at bounding box center [710, 233] width 68 height 13
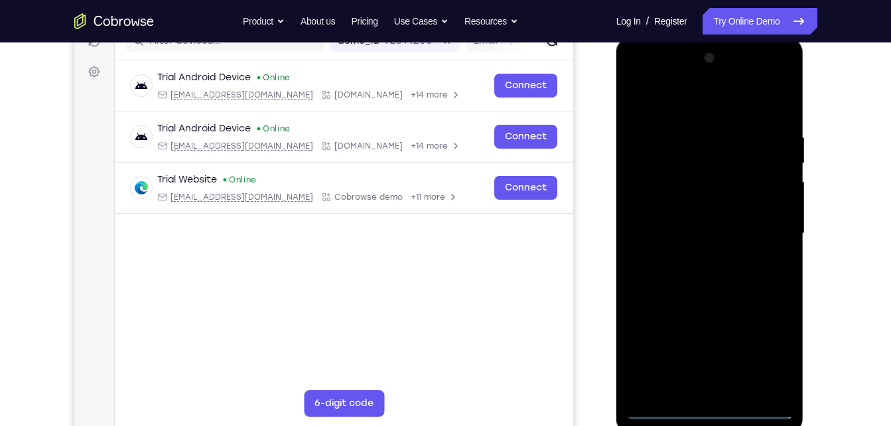
click at [706, 407] on div at bounding box center [709, 233] width 167 height 371
click at [763, 337] on div at bounding box center [709, 233] width 167 height 371
click at [764, 356] on div at bounding box center [709, 233] width 167 height 371
click at [639, 80] on div at bounding box center [709, 233] width 167 height 371
click at [760, 225] on div at bounding box center [709, 233] width 167 height 371
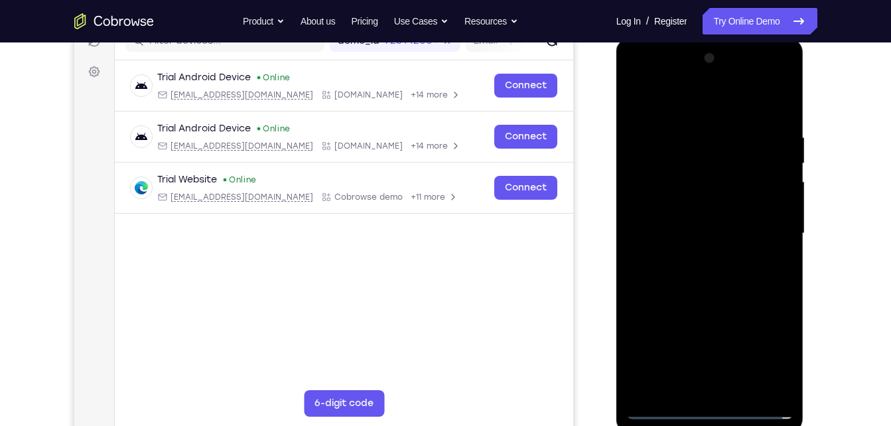
click at [697, 257] on div at bounding box center [709, 233] width 167 height 371
click at [700, 301] on div at bounding box center [709, 233] width 167 height 371
click at [717, 157] on div at bounding box center [709, 233] width 167 height 371
click at [659, 174] on div at bounding box center [709, 233] width 167 height 371
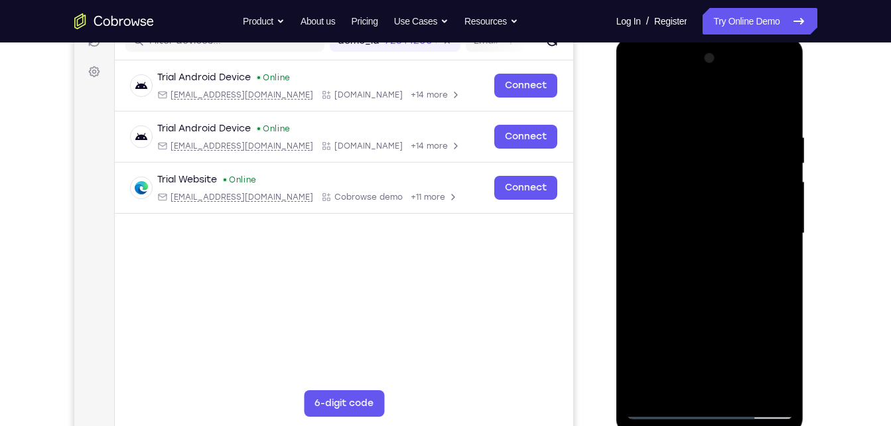
click at [736, 290] on div at bounding box center [709, 233] width 167 height 371
click at [783, 392] on div at bounding box center [709, 233] width 167 height 371
click at [737, 386] on div at bounding box center [709, 233] width 167 height 371
click at [727, 303] on div at bounding box center [709, 233] width 167 height 371
click at [649, 148] on div at bounding box center [709, 233] width 167 height 371
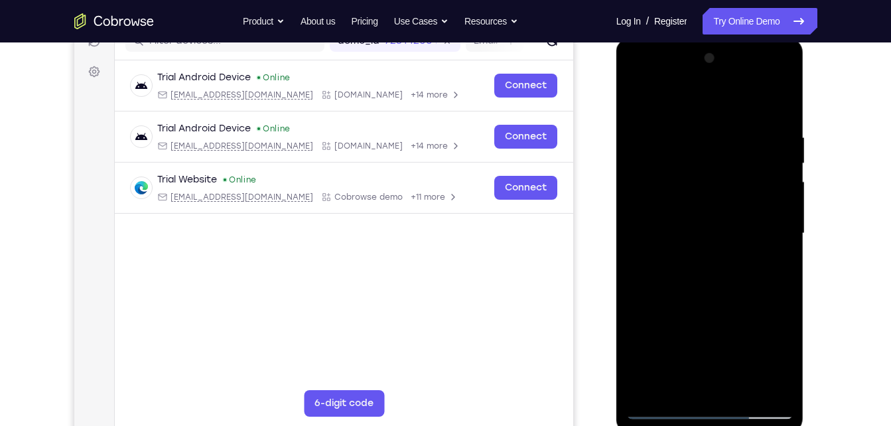
click at [708, 154] on div at bounding box center [709, 233] width 167 height 371
click at [677, 381] on div at bounding box center [709, 233] width 167 height 371
click at [723, 279] on div at bounding box center [709, 233] width 167 height 371
click at [732, 281] on div at bounding box center [709, 233] width 167 height 371
drag, startPoint x: 727, startPoint y: 350, endPoint x: 752, endPoint y: 119, distance: 232.1
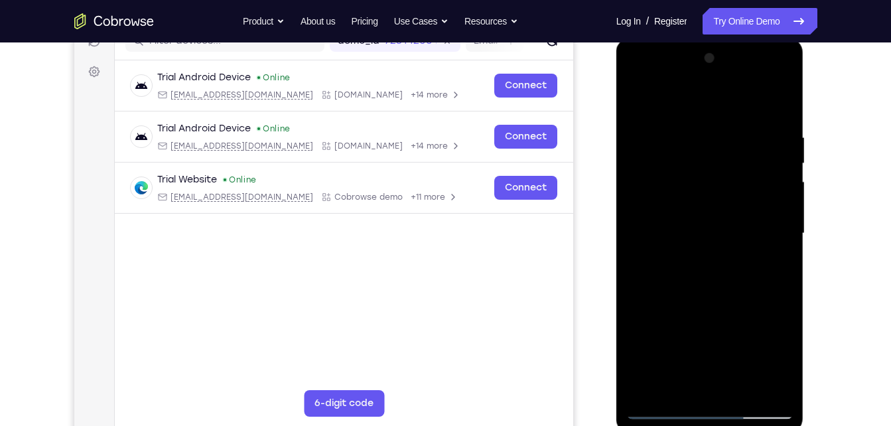
click at [752, 119] on div at bounding box center [709, 233] width 167 height 371
drag, startPoint x: 718, startPoint y: 360, endPoint x: 719, endPoint y: 243, distance: 116.8
click at [719, 243] on div at bounding box center [709, 233] width 167 height 371
drag, startPoint x: 718, startPoint y: 354, endPoint x: 726, endPoint y: 192, distance: 162.7
click at [726, 192] on div at bounding box center [709, 233] width 167 height 371
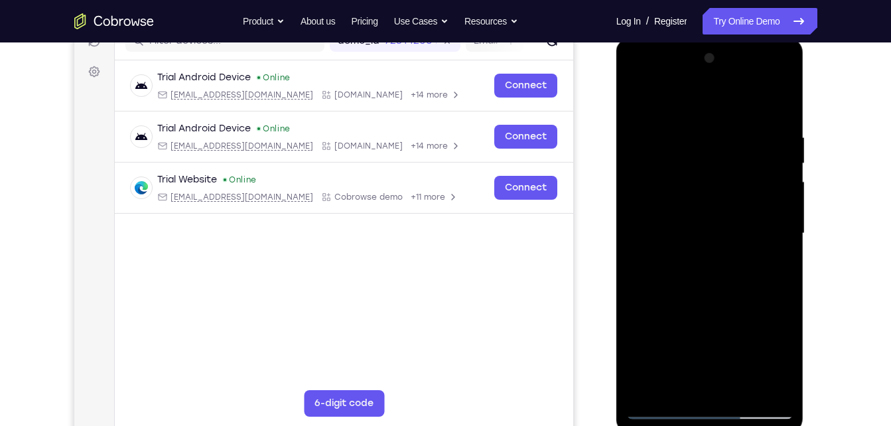
drag, startPoint x: 724, startPoint y: 347, endPoint x: 725, endPoint y: 241, distance: 106.1
click at [725, 241] on div at bounding box center [709, 233] width 167 height 371
drag, startPoint x: 728, startPoint y: 363, endPoint x: 730, endPoint y: 233, distance: 129.4
click at [730, 233] on div at bounding box center [709, 233] width 167 height 371
drag, startPoint x: 722, startPoint y: 347, endPoint x: 721, endPoint y: 218, distance: 129.4
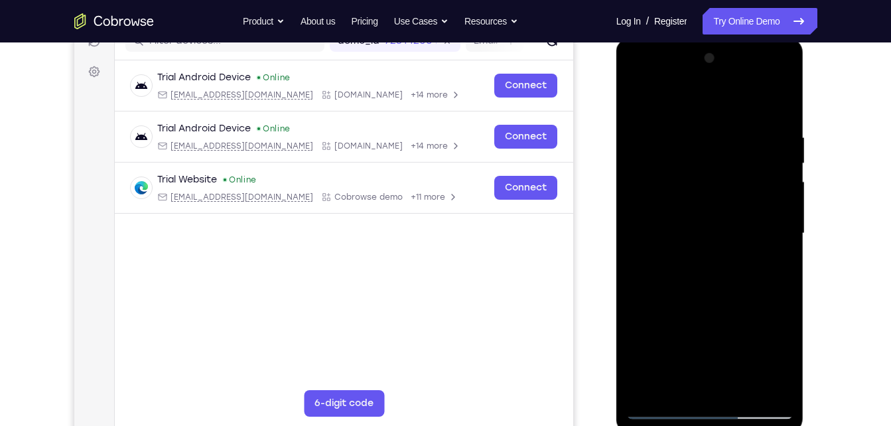
click at [721, 218] on div at bounding box center [709, 233] width 167 height 371
drag, startPoint x: 734, startPoint y: 350, endPoint x: 738, endPoint y: 248, distance: 101.6
click at [738, 248] on div at bounding box center [709, 233] width 167 height 371
drag, startPoint x: 734, startPoint y: 374, endPoint x: 735, endPoint y: 255, distance: 119.4
click at [735, 255] on div at bounding box center [709, 233] width 167 height 371
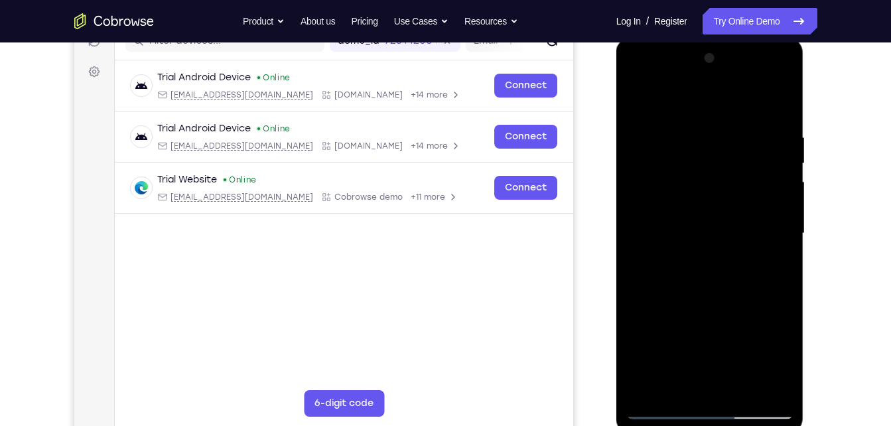
drag, startPoint x: 730, startPoint y: 348, endPoint x: 730, endPoint y: 242, distance: 105.5
click at [730, 242] on div at bounding box center [709, 233] width 167 height 371
drag, startPoint x: 726, startPoint y: 345, endPoint x: 728, endPoint y: 234, distance: 110.8
click at [728, 234] on div at bounding box center [709, 233] width 167 height 371
click at [781, 102] on div at bounding box center [709, 233] width 167 height 371
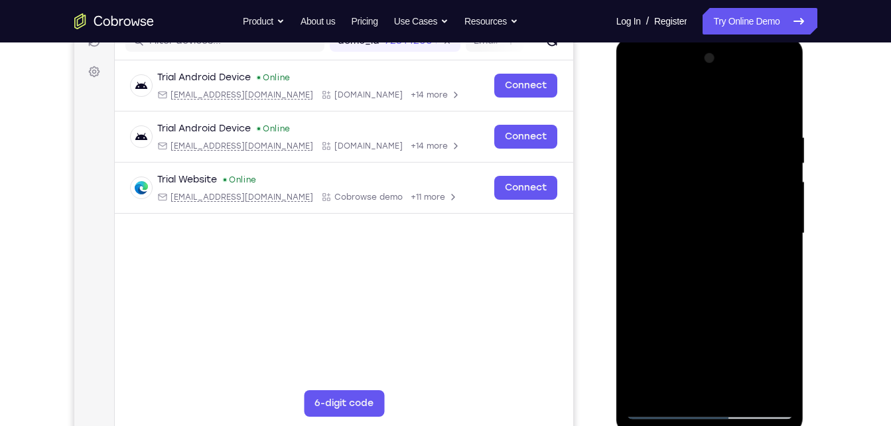
click at [709, 228] on div at bounding box center [709, 233] width 167 height 371
click at [683, 383] on div at bounding box center [709, 233] width 167 height 371
click at [691, 382] on div at bounding box center [709, 233] width 167 height 371
click at [675, 380] on div at bounding box center [709, 233] width 167 height 371
click at [659, 383] on div at bounding box center [709, 233] width 167 height 371
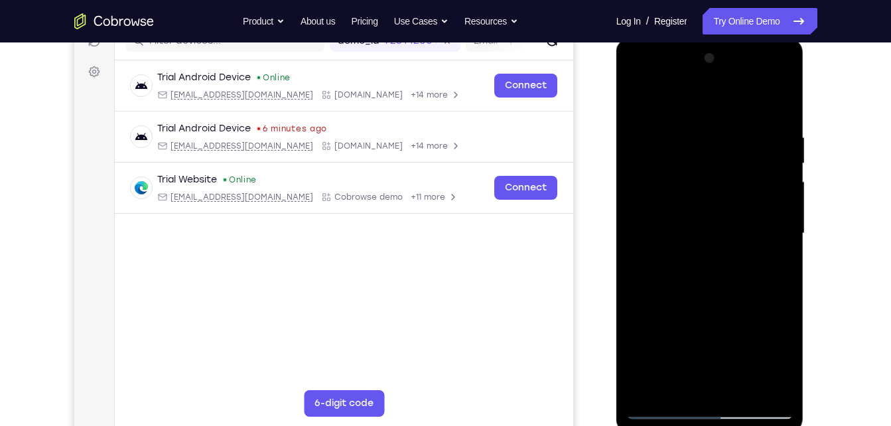
click at [657, 384] on div at bounding box center [709, 233] width 167 height 371
click at [637, 100] on div at bounding box center [709, 233] width 167 height 371
click at [710, 222] on div at bounding box center [709, 233] width 167 height 371
click at [677, 377] on div at bounding box center [709, 233] width 167 height 371
click at [637, 103] on div at bounding box center [709, 233] width 167 height 371
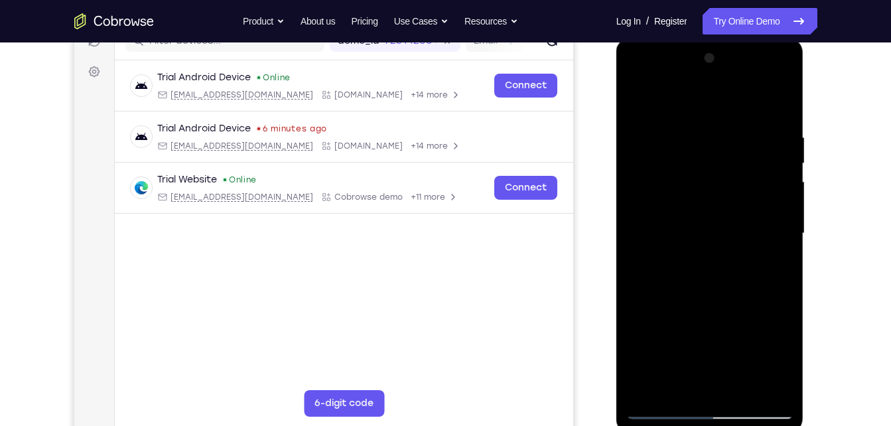
click at [677, 233] on div at bounding box center [709, 233] width 167 height 371
click at [775, 265] on div at bounding box center [709, 233] width 167 height 371
click at [771, 383] on div at bounding box center [709, 233] width 167 height 371
click at [637, 98] on div at bounding box center [709, 233] width 167 height 371
click at [688, 235] on div at bounding box center [709, 233] width 167 height 371
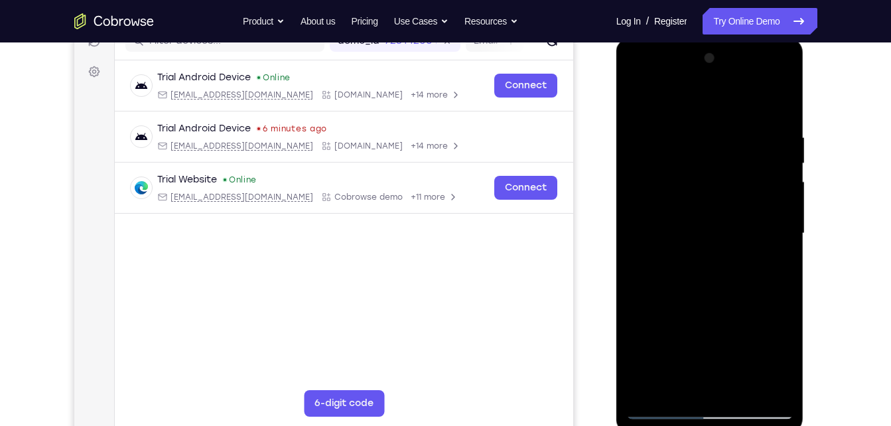
click at [775, 383] on div at bounding box center [709, 233] width 167 height 371
click at [638, 96] on div at bounding box center [709, 233] width 167 height 371
click at [706, 256] on div at bounding box center [709, 233] width 167 height 371
click at [709, 232] on div at bounding box center [709, 233] width 167 height 371
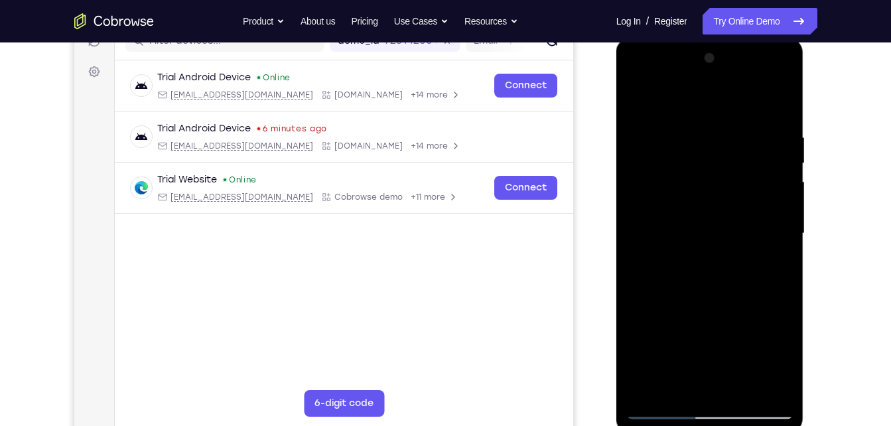
click at [658, 319] on div at bounding box center [709, 233] width 167 height 371
click at [657, 307] on div at bounding box center [709, 233] width 167 height 371
click at [681, 307] on div at bounding box center [709, 233] width 167 height 371
click at [777, 269] on div at bounding box center [709, 233] width 167 height 371
click at [770, 381] on div at bounding box center [709, 233] width 167 height 371
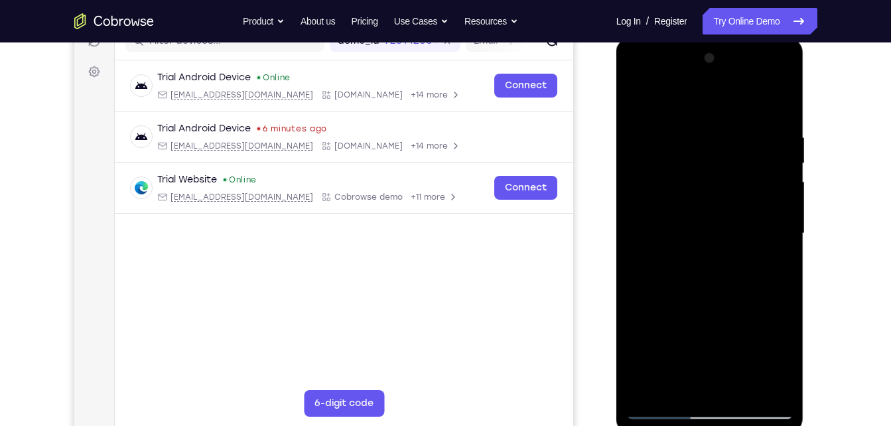
click at [770, 381] on div at bounding box center [709, 233] width 167 height 371
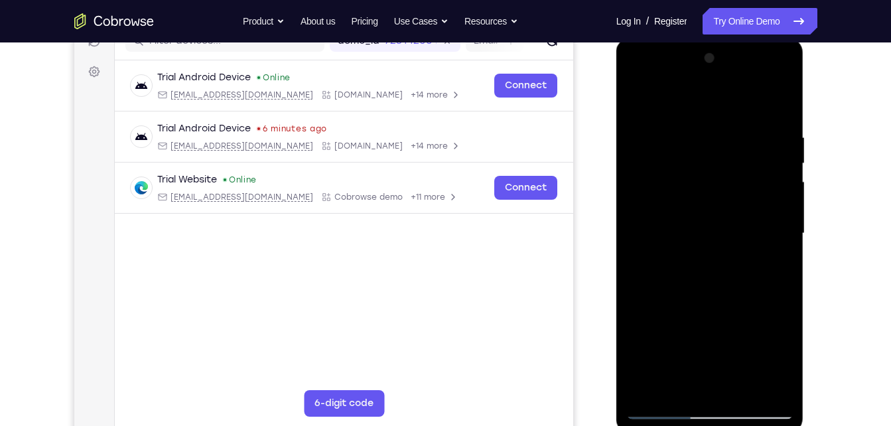
click at [770, 381] on div at bounding box center [709, 233] width 167 height 371
click at [635, 101] on div at bounding box center [709, 233] width 167 height 371
click at [695, 224] on div at bounding box center [709, 233] width 167 height 371
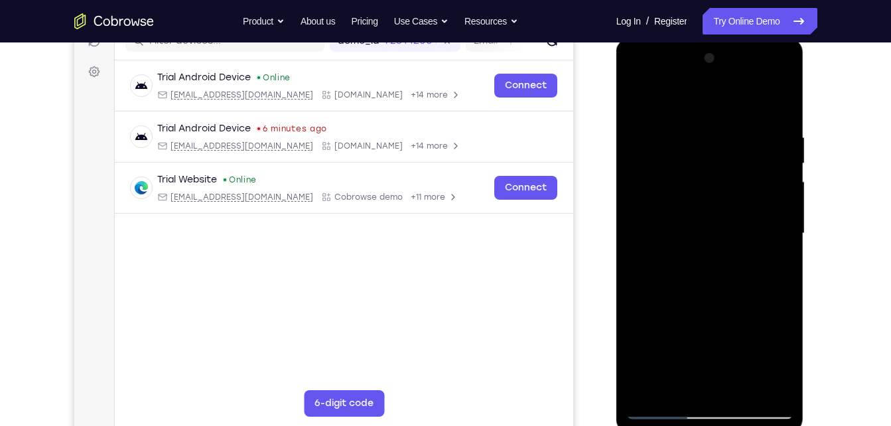
click at [687, 381] on div at bounding box center [709, 233] width 167 height 371
click at [658, 306] on div at bounding box center [709, 233] width 167 height 371
click at [682, 308] on div at bounding box center [709, 233] width 167 height 371
click at [773, 383] on div at bounding box center [709, 233] width 167 height 371
click at [703, 173] on div at bounding box center [709, 233] width 167 height 371
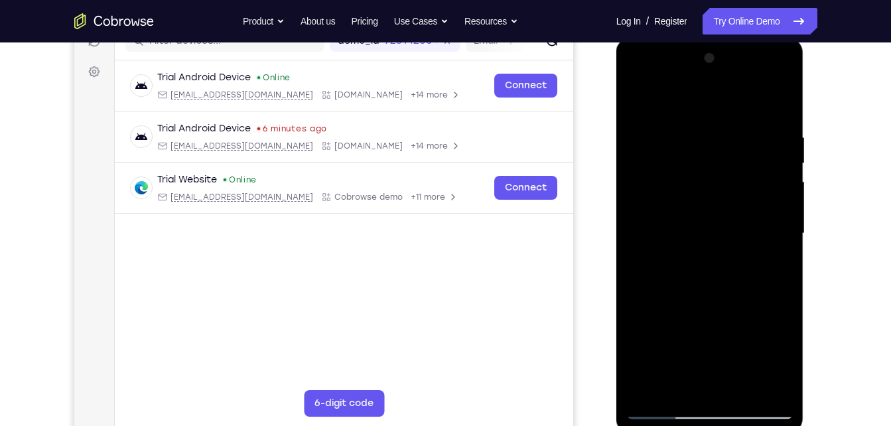
click at [728, 308] on div at bounding box center [709, 233] width 167 height 371
click at [769, 309] on div at bounding box center [709, 233] width 167 height 371
click at [714, 154] on div at bounding box center [709, 233] width 167 height 371
click at [748, 274] on div at bounding box center [709, 233] width 167 height 371
click at [771, 266] on div at bounding box center [709, 233] width 167 height 371
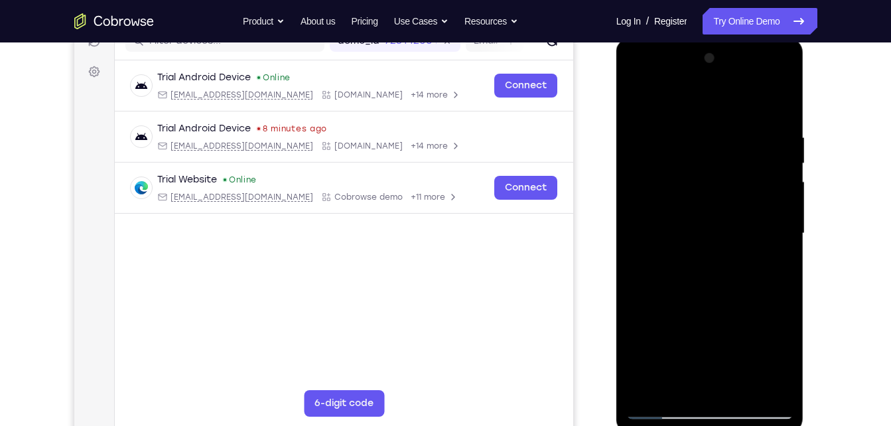
click at [704, 381] on div at bounding box center [709, 233] width 167 height 371
click at [708, 273] on div at bounding box center [709, 233] width 167 height 371
click at [749, 273] on div at bounding box center [709, 233] width 167 height 371
click at [748, 270] on div at bounding box center [709, 233] width 167 height 371
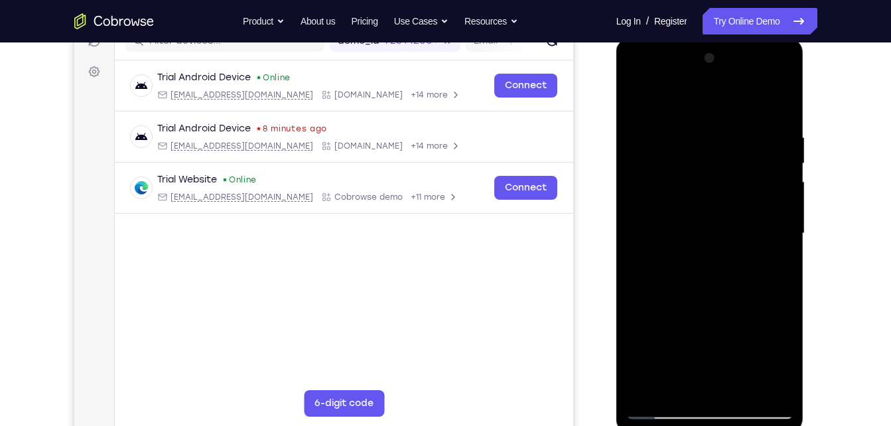
click at [632, 96] on div at bounding box center [709, 233] width 167 height 371
click at [708, 259] on div at bounding box center [709, 233] width 167 height 371
click at [706, 288] on div at bounding box center [709, 233] width 167 height 371
click at [753, 291] on div at bounding box center [709, 233] width 167 height 371
click at [634, 97] on div at bounding box center [709, 233] width 167 height 371
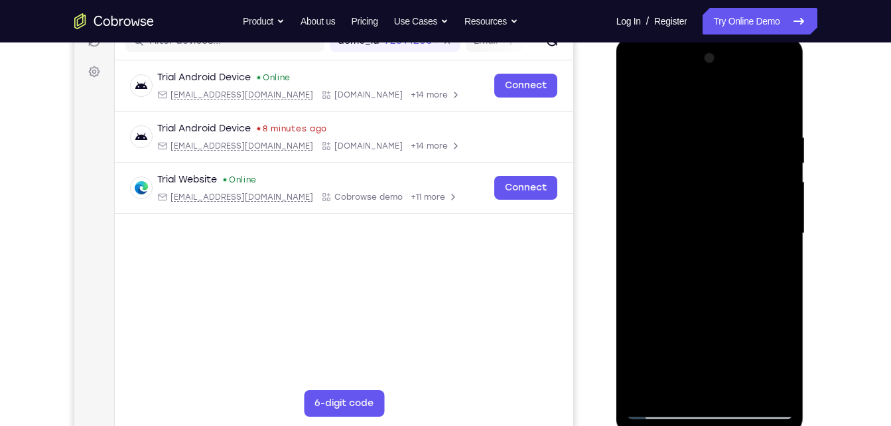
click at [690, 261] on div at bounding box center [709, 233] width 167 height 371
click at [677, 377] on div at bounding box center [709, 233] width 167 height 371
click at [633, 105] on div at bounding box center [709, 233] width 167 height 371
click at [695, 251] on div at bounding box center [709, 233] width 167 height 371
click at [701, 335] on div at bounding box center [709, 233] width 167 height 371
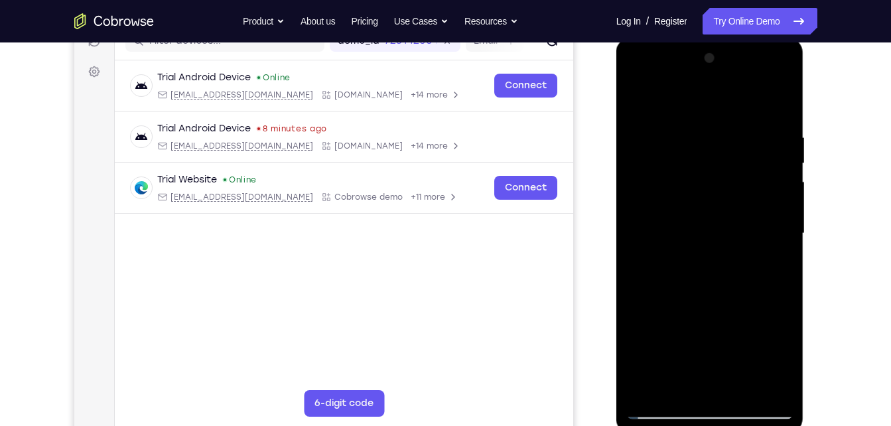
click at [728, 346] on div at bounding box center [709, 233] width 167 height 371
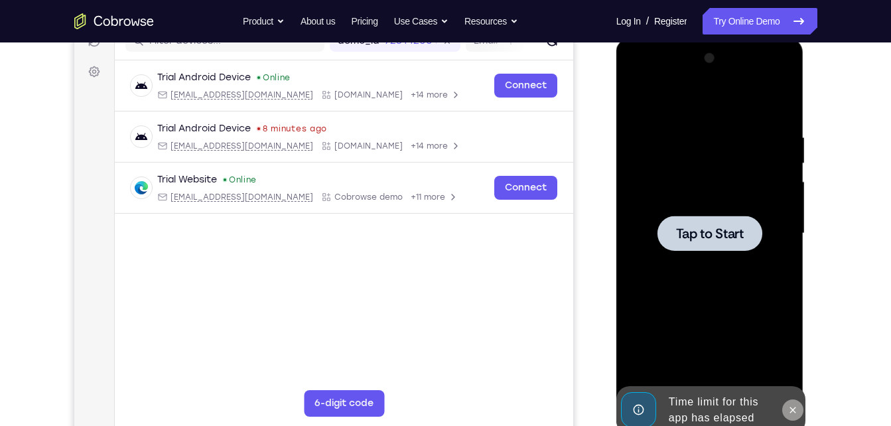
click at [796, 405] on icon at bounding box center [792, 410] width 11 height 11
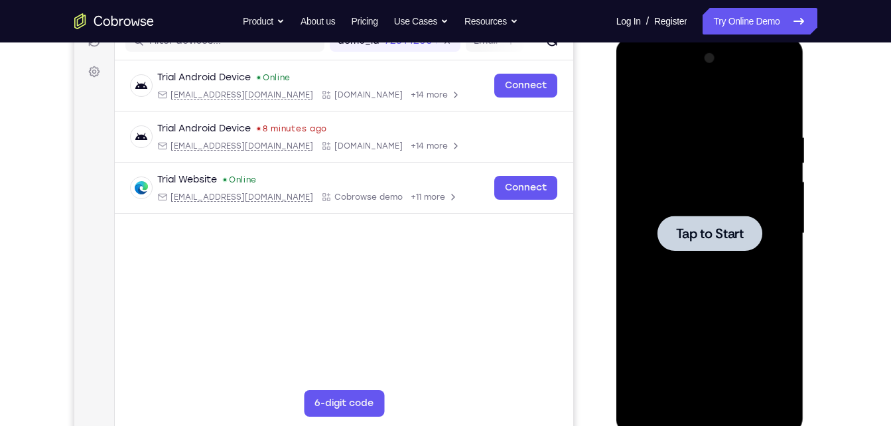
click at [724, 240] on span "Tap to Start" at bounding box center [710, 233] width 68 height 13
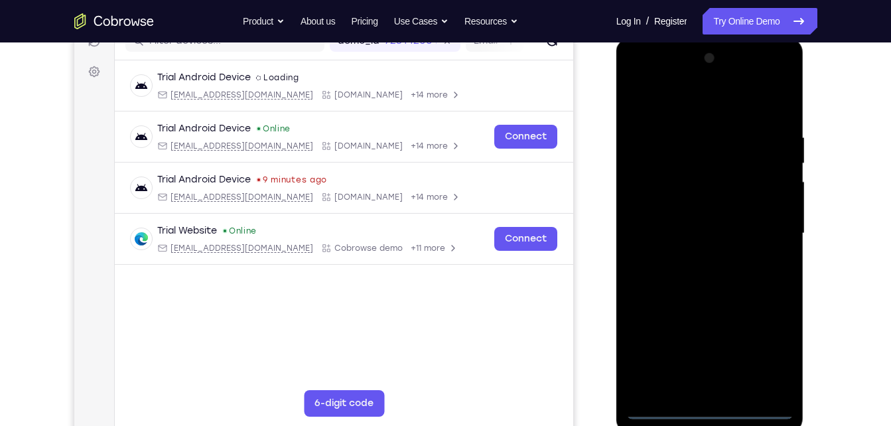
click at [707, 411] on div at bounding box center [709, 233] width 167 height 371
click at [767, 350] on div at bounding box center [709, 233] width 167 height 371
click at [641, 77] on div at bounding box center [709, 233] width 167 height 371
click at [760, 231] on div at bounding box center [709, 233] width 167 height 371
click at [695, 258] on div at bounding box center [709, 233] width 167 height 371
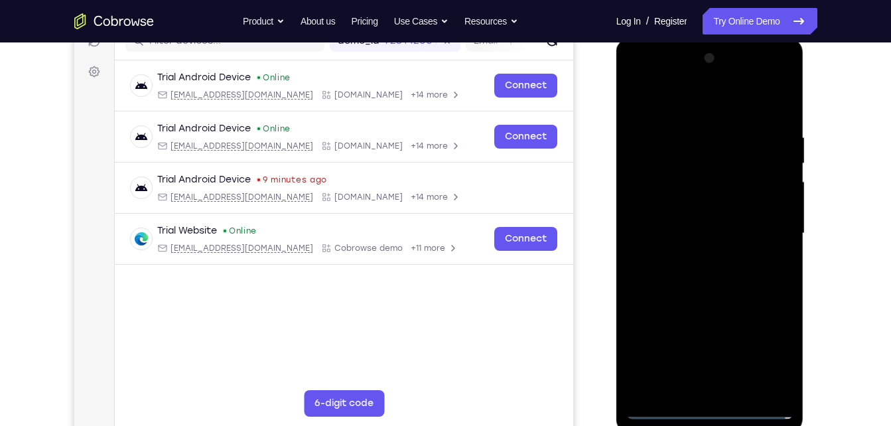
click at [713, 295] on div at bounding box center [709, 233] width 167 height 371
click at [718, 170] on div at bounding box center [709, 233] width 167 height 371
click at [678, 178] on div at bounding box center [709, 233] width 167 height 371
click at [742, 291] on div at bounding box center [709, 233] width 167 height 371
click at [745, 388] on div at bounding box center [709, 233] width 167 height 371
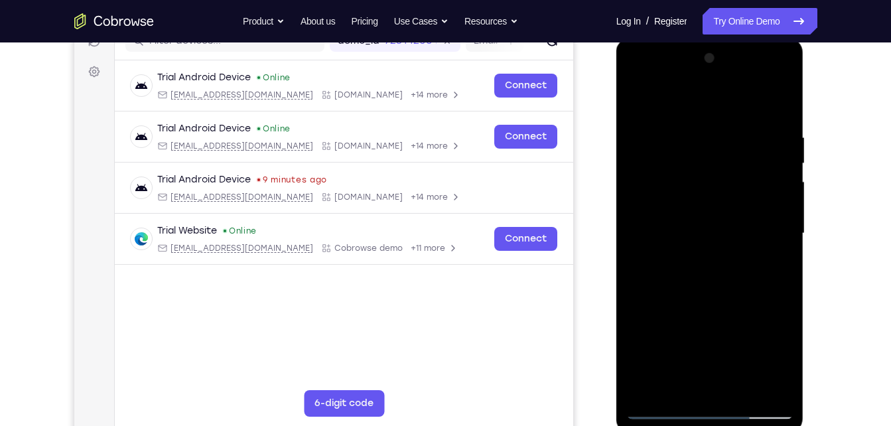
click at [726, 300] on div at bounding box center [709, 233] width 167 height 371
click at [718, 252] on div at bounding box center [709, 233] width 167 height 371
click at [685, 385] on div at bounding box center [709, 233] width 167 height 371
click at [783, 358] on div at bounding box center [709, 233] width 167 height 371
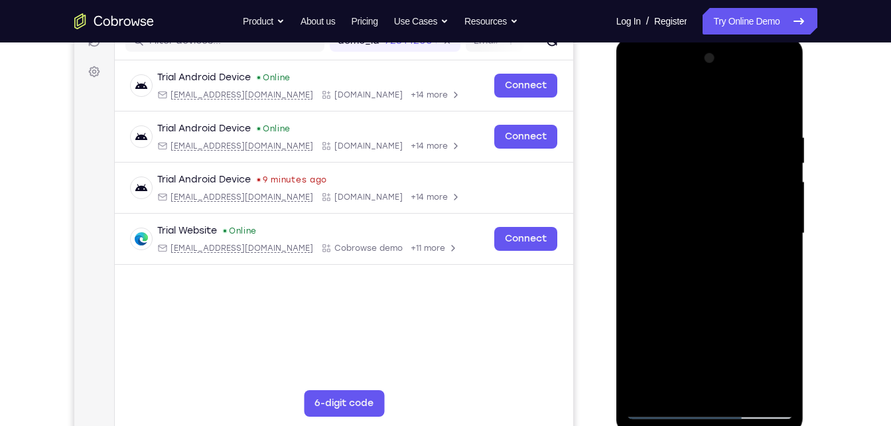
click at [783, 358] on div at bounding box center [709, 233] width 167 height 371
click at [774, 269] on div at bounding box center [709, 233] width 167 height 371
click at [635, 101] on div at bounding box center [709, 233] width 167 height 371
click at [722, 251] on div at bounding box center [709, 233] width 167 height 371
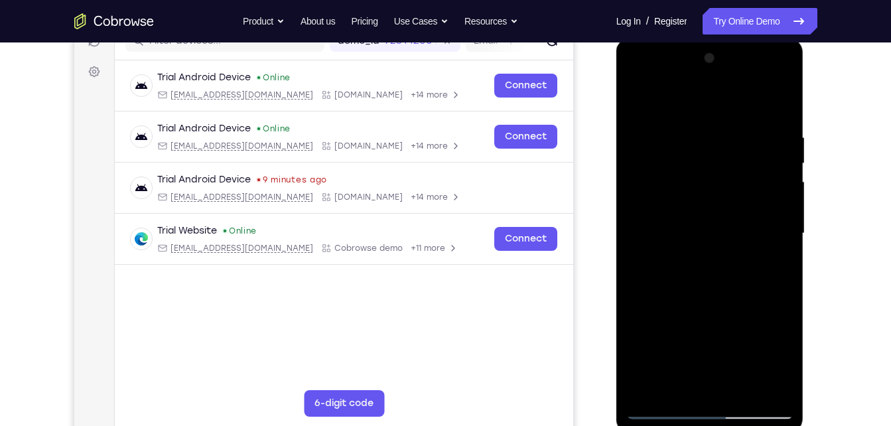
click at [708, 354] on div at bounding box center [709, 233] width 167 height 371
click at [766, 349] on div at bounding box center [709, 233] width 167 height 371
click at [779, 358] on div at bounding box center [709, 233] width 167 height 371
click at [678, 385] on div at bounding box center [709, 233] width 167 height 371
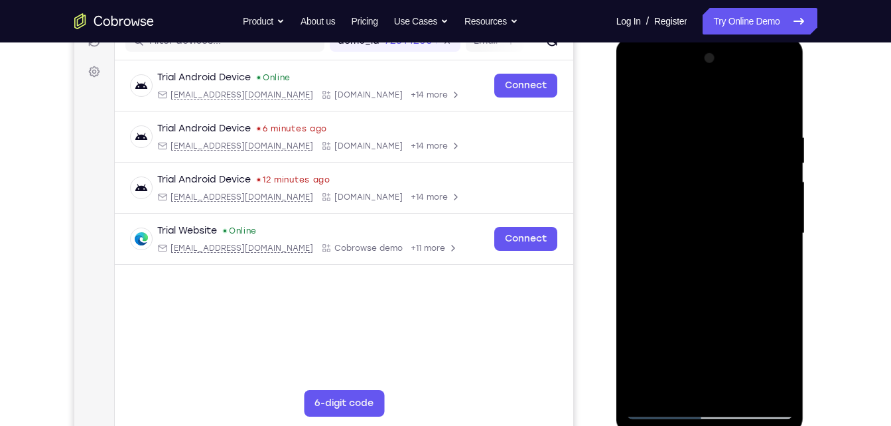
click at [747, 308] on div at bounding box center [709, 233] width 167 height 371
click at [776, 251] on div at bounding box center [709, 233] width 167 height 371
click at [783, 356] on div at bounding box center [709, 233] width 167 height 371
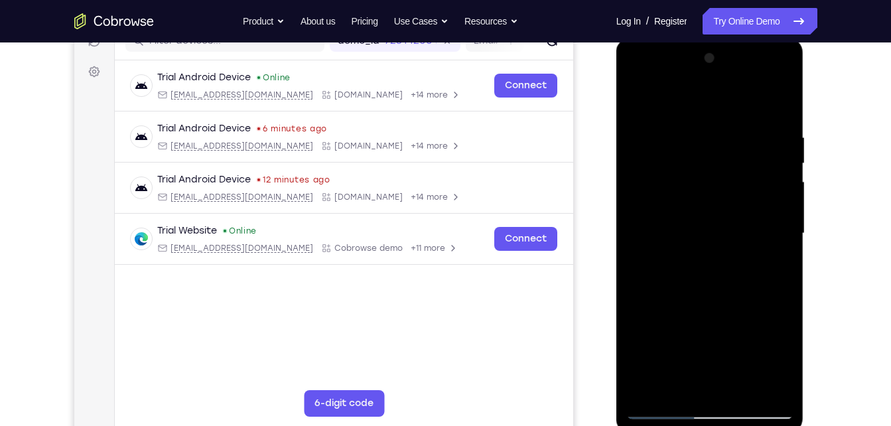
click at [783, 356] on div at bounding box center [709, 233] width 167 height 371
click at [766, 266] on div at bounding box center [709, 233] width 167 height 371
click at [775, 266] on div at bounding box center [709, 233] width 167 height 371
click at [635, 102] on div at bounding box center [709, 233] width 167 height 371
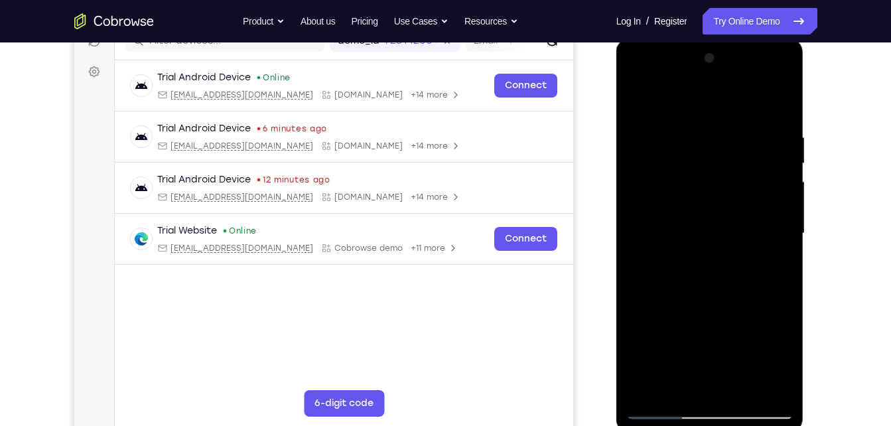
click at [712, 262] on div at bounding box center [709, 233] width 167 height 371
click at [672, 381] on div at bounding box center [709, 233] width 167 height 371
click at [778, 268] on div at bounding box center [709, 233] width 167 height 371
click at [637, 101] on div at bounding box center [709, 233] width 167 height 371
click at [697, 286] on div at bounding box center [709, 233] width 167 height 371
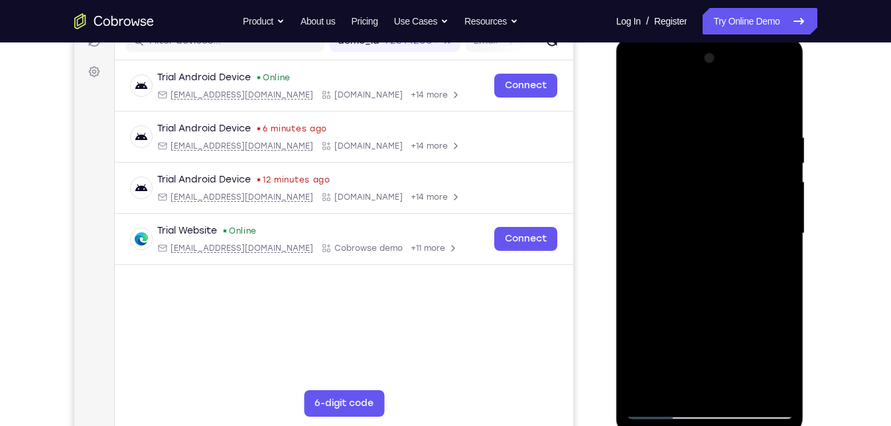
click at [665, 380] on div at bounding box center [709, 233] width 167 height 371
click at [767, 262] on div at bounding box center [709, 233] width 167 height 371
click at [638, 98] on div at bounding box center [709, 233] width 167 height 371
click at [708, 224] on div at bounding box center [709, 233] width 167 height 371
click at [681, 381] on div at bounding box center [709, 233] width 167 height 371
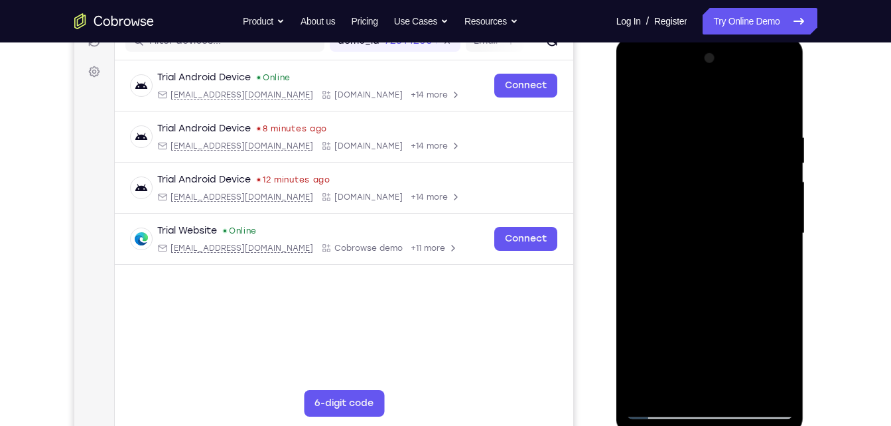
click at [775, 268] on div at bounding box center [709, 233] width 167 height 371
click at [640, 98] on div at bounding box center [709, 233] width 167 height 371
click at [710, 259] on div at bounding box center [709, 233] width 167 height 371
click at [634, 106] on div at bounding box center [709, 233] width 167 height 371
click at [748, 234] on div at bounding box center [709, 233] width 167 height 371
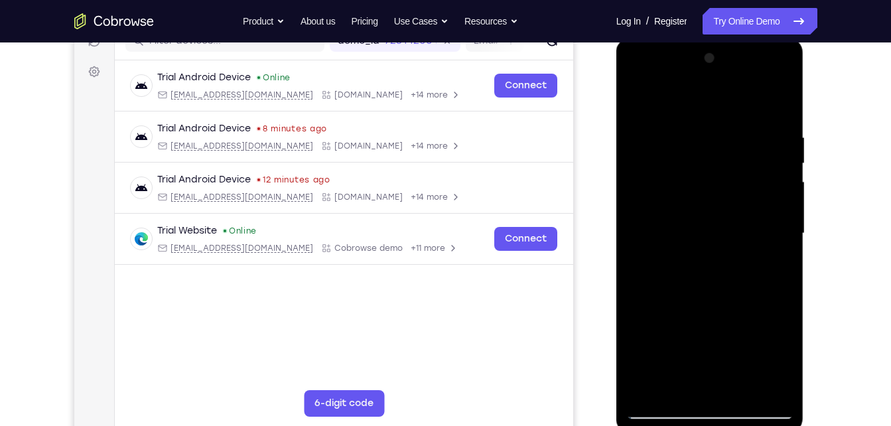
click at [633, 96] on div at bounding box center [709, 233] width 167 height 371
click at [643, 100] on div at bounding box center [709, 233] width 167 height 371
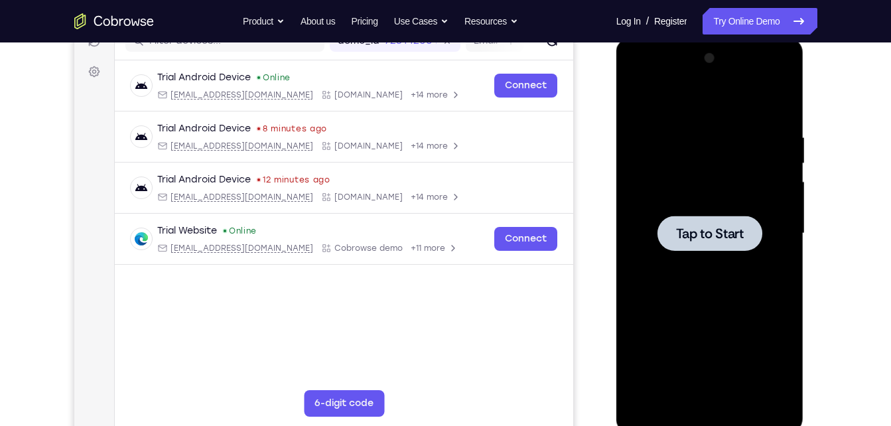
click at [694, 228] on span "Tap to Start" at bounding box center [710, 233] width 68 height 13
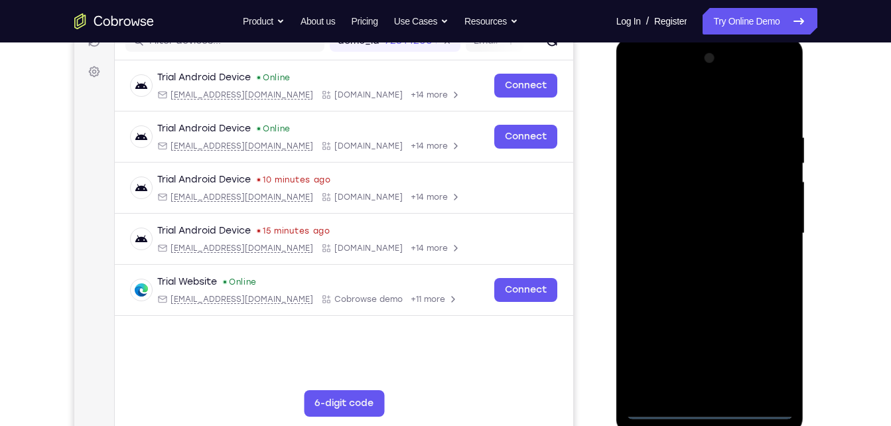
click at [711, 402] on div at bounding box center [709, 233] width 167 height 371
click at [710, 409] on div at bounding box center [709, 233] width 167 height 371
click at [778, 350] on div at bounding box center [709, 233] width 167 height 371
click at [643, 73] on div at bounding box center [709, 233] width 167 height 371
click at [766, 232] on div at bounding box center [709, 233] width 167 height 371
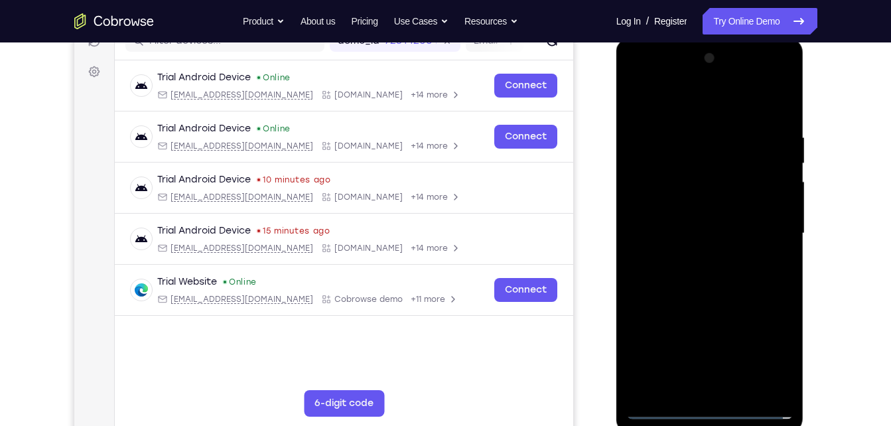
click at [766, 232] on div at bounding box center [709, 233] width 167 height 371
click at [695, 257] on div at bounding box center [709, 233] width 167 height 371
click at [697, 299] on div at bounding box center [709, 233] width 167 height 371
click at [693, 162] on div at bounding box center [709, 233] width 167 height 371
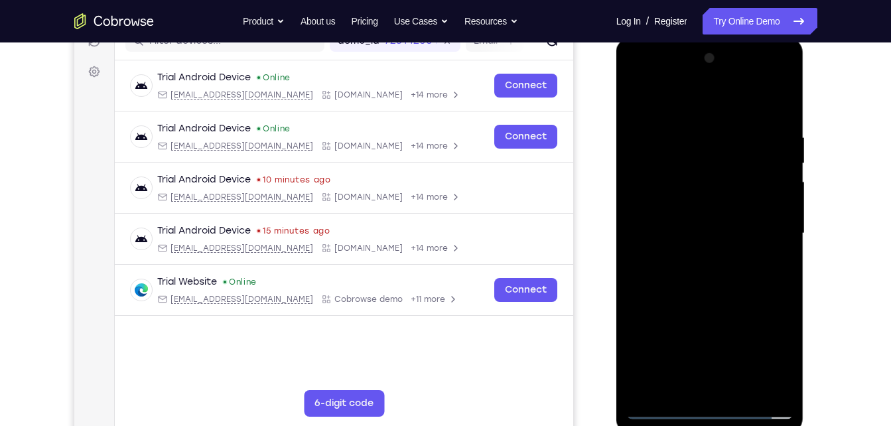
click at [700, 176] on div at bounding box center [709, 233] width 167 height 371
click at [734, 292] on div at bounding box center [709, 233] width 167 height 371
click at [746, 386] on div at bounding box center [709, 233] width 167 height 371
click at [728, 300] on div at bounding box center [709, 233] width 167 height 371
click at [727, 229] on div at bounding box center [709, 233] width 167 height 371
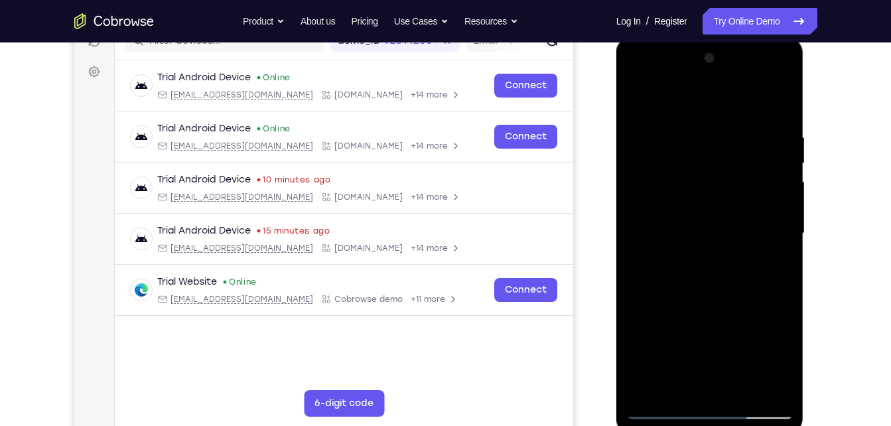
click at [690, 381] on div at bounding box center [709, 233] width 167 height 371
click at [770, 269] on div at bounding box center [709, 233] width 167 height 371
click at [635, 104] on div at bounding box center [709, 233] width 167 height 371
click at [697, 255] on div at bounding box center [709, 233] width 167 height 371
click at [677, 383] on div at bounding box center [709, 233] width 167 height 371
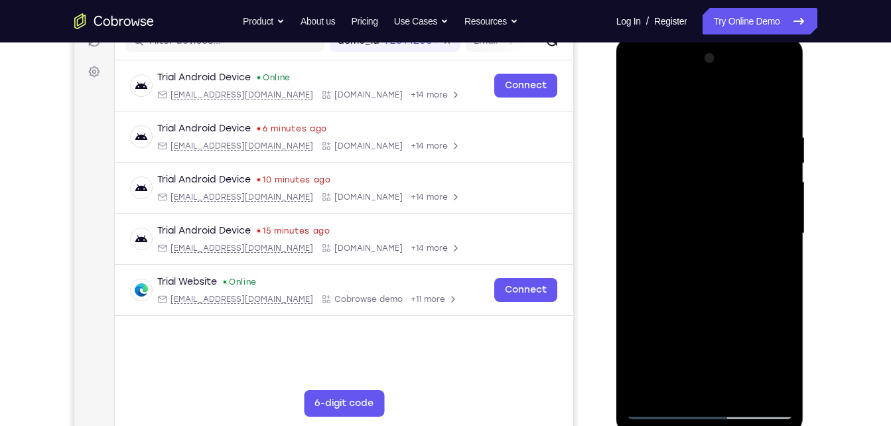
click at [777, 360] on div at bounding box center [709, 233] width 167 height 371
click at [775, 261] on div at bounding box center [709, 233] width 167 height 371
click at [635, 100] on div at bounding box center [709, 233] width 167 height 371
click at [643, 103] on div at bounding box center [709, 233] width 167 height 371
click at [738, 137] on div at bounding box center [709, 233] width 167 height 371
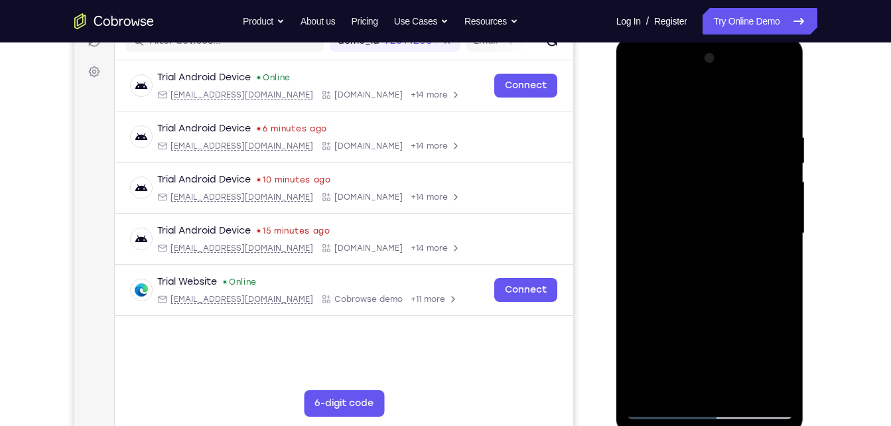
click at [769, 318] on div at bounding box center [709, 233] width 167 height 371
click at [643, 235] on div at bounding box center [709, 233] width 167 height 371
click at [668, 258] on div at bounding box center [709, 233] width 167 height 371
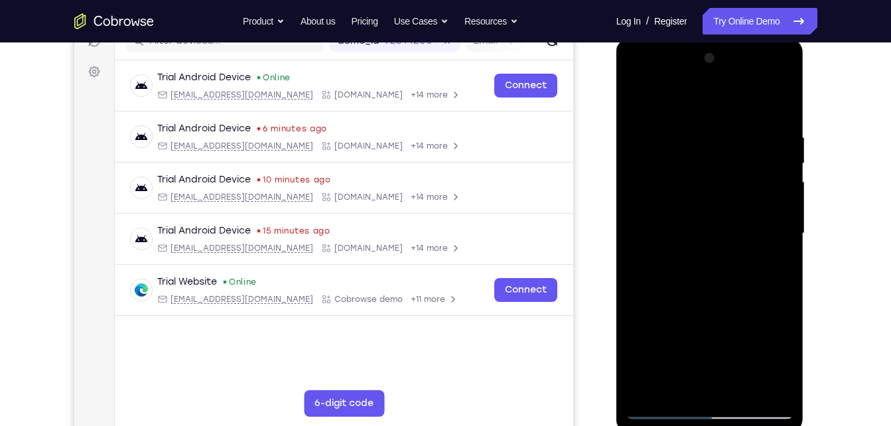
click at [710, 209] on div at bounding box center [709, 233] width 167 height 371
click at [647, 117] on div at bounding box center [709, 233] width 167 height 371
click at [640, 98] on div at bounding box center [709, 233] width 167 height 371
click at [643, 99] on div at bounding box center [709, 233] width 167 height 371
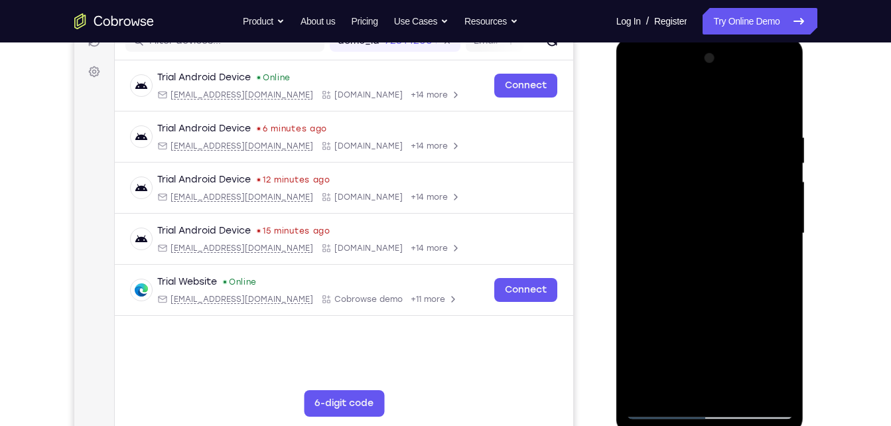
click at [775, 101] on div at bounding box center [709, 233] width 167 height 371
click at [771, 392] on div at bounding box center [709, 233] width 167 height 371
click at [745, 385] on div at bounding box center [709, 233] width 167 height 371
click at [738, 261] on div at bounding box center [709, 233] width 167 height 371
click at [688, 386] on div at bounding box center [709, 233] width 167 height 371
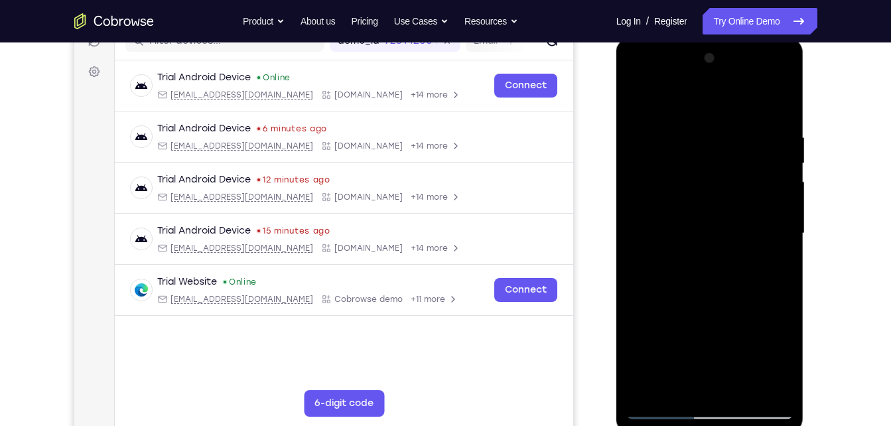
click at [771, 265] on div at bounding box center [709, 233] width 167 height 371
click at [633, 102] on div at bounding box center [709, 233] width 167 height 371
click at [685, 259] on div at bounding box center [709, 233] width 167 height 371
click at [691, 382] on div at bounding box center [709, 233] width 167 height 371
click at [786, 361] on div at bounding box center [709, 233] width 167 height 371
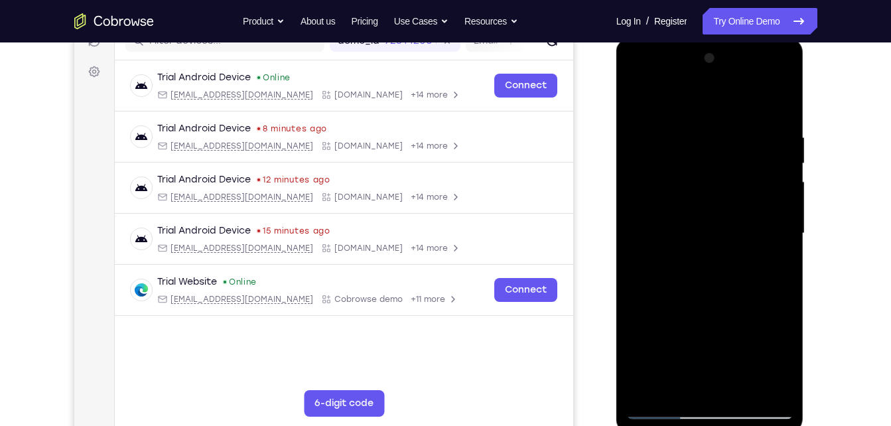
click at [768, 269] on div at bounding box center [709, 233] width 167 height 371
click at [636, 96] on div at bounding box center [709, 233] width 167 height 371
click at [748, 256] on div at bounding box center [709, 233] width 167 height 371
click at [692, 379] on div at bounding box center [709, 233] width 167 height 371
click at [788, 362] on div at bounding box center [709, 233] width 167 height 371
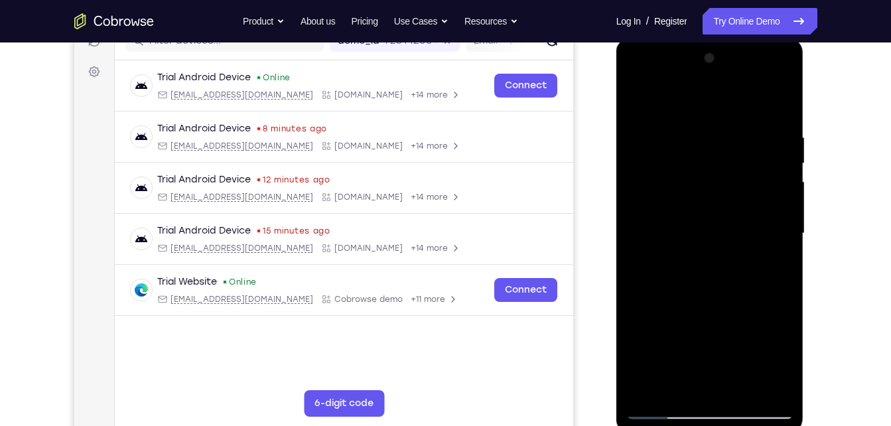
click at [788, 362] on div at bounding box center [709, 233] width 167 height 371
click at [777, 265] on div at bounding box center [709, 233] width 167 height 371
click at [635, 104] on div at bounding box center [709, 233] width 167 height 371
click at [721, 259] on div at bounding box center [709, 233] width 167 height 371
click at [681, 356] on div at bounding box center [709, 233] width 167 height 371
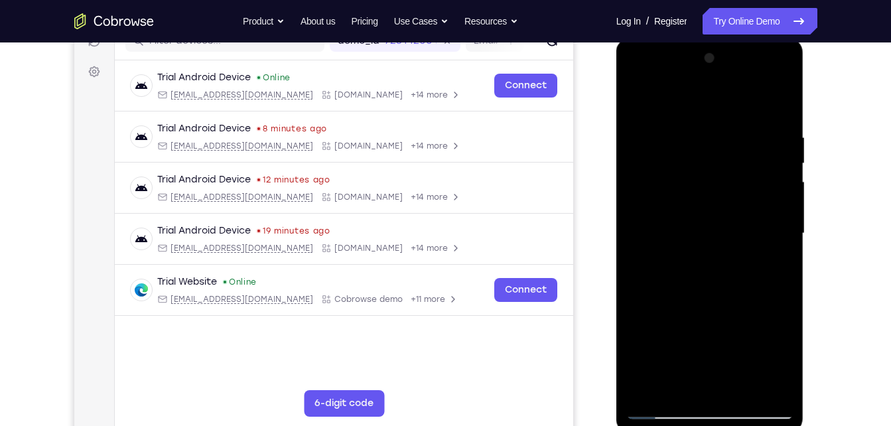
click at [721, 358] on div at bounding box center [709, 233] width 167 height 371
click at [697, 347] on div at bounding box center [709, 233] width 167 height 371
click at [681, 382] on div at bounding box center [709, 233] width 167 height 371
click at [775, 268] on div at bounding box center [709, 233] width 167 height 371
click at [637, 103] on div at bounding box center [709, 233] width 167 height 371
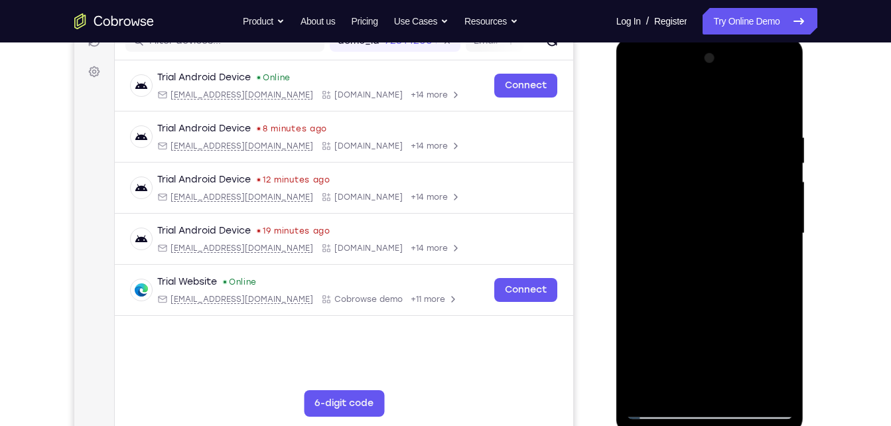
click at [714, 230] on div at bounding box center [709, 233] width 167 height 371
click at [676, 387] on div at bounding box center [709, 233] width 167 height 371
click at [782, 363] on div at bounding box center [709, 233] width 167 height 371
click at [771, 264] on div at bounding box center [709, 233] width 167 height 371
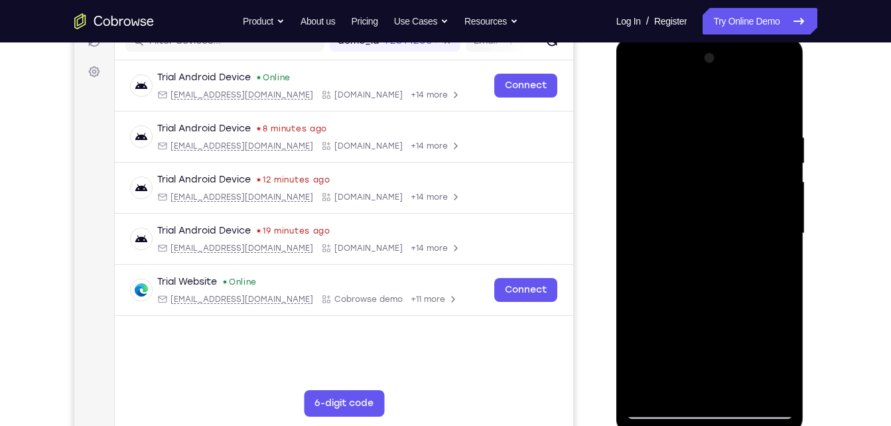
click at [638, 99] on div at bounding box center [709, 233] width 167 height 371
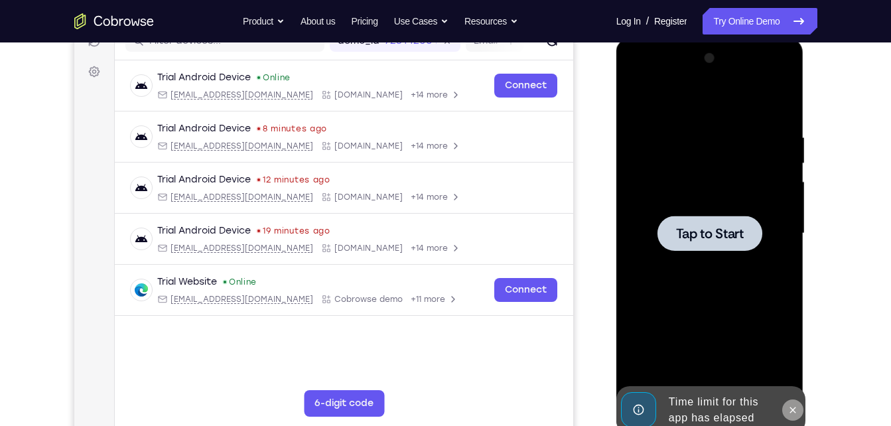
click at [792, 407] on icon at bounding box center [792, 410] width 11 height 11
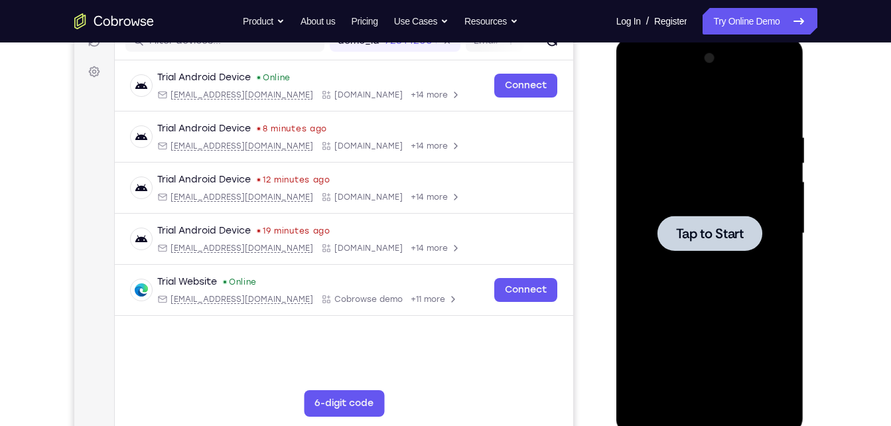
click at [706, 235] on span "Tap to Start" at bounding box center [710, 233] width 68 height 13
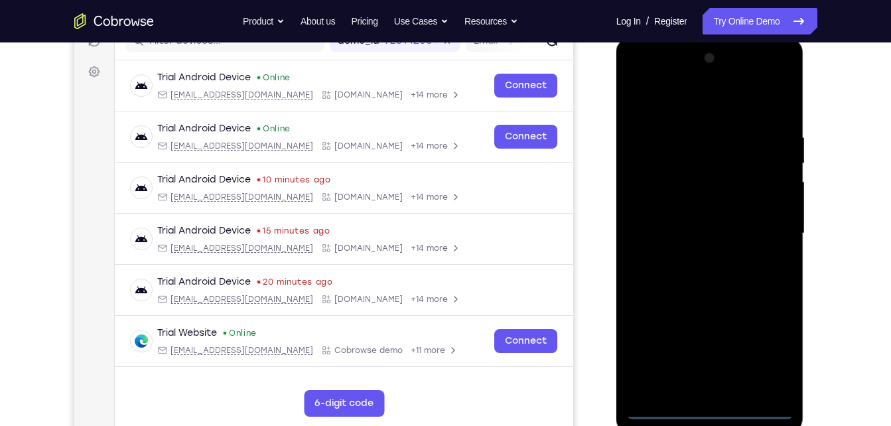
click at [713, 405] on div at bounding box center [709, 233] width 167 height 371
click at [706, 407] on div at bounding box center [709, 233] width 167 height 371
click at [771, 352] on div at bounding box center [709, 233] width 167 height 371
click at [635, 77] on div at bounding box center [709, 233] width 167 height 371
click at [768, 232] on div at bounding box center [709, 233] width 167 height 371
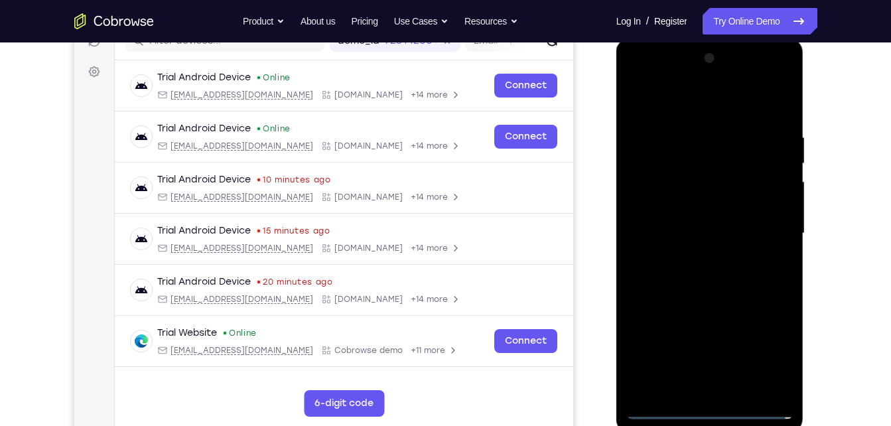
click at [691, 261] on div at bounding box center [709, 233] width 167 height 371
click at [695, 298] on div at bounding box center [709, 233] width 167 height 371
click at [692, 162] on div at bounding box center [709, 233] width 167 height 371
click at [671, 172] on div at bounding box center [709, 233] width 167 height 371
click at [783, 109] on div at bounding box center [709, 233] width 167 height 371
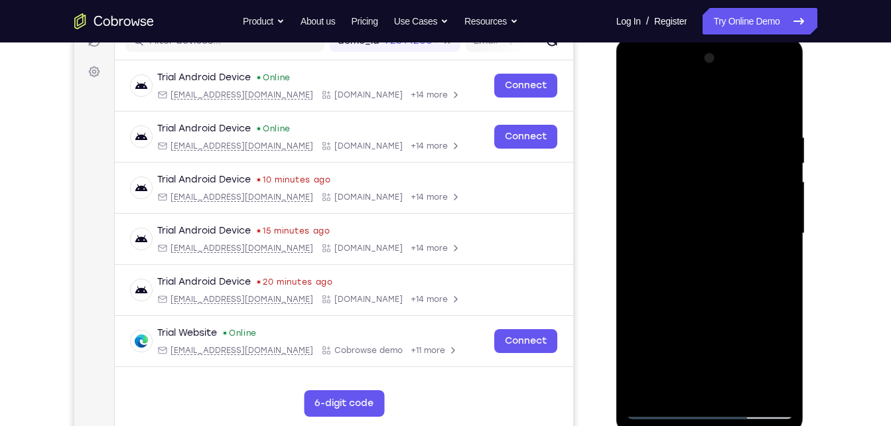
click at [779, 113] on div at bounding box center [709, 233] width 167 height 371
click at [693, 137] on div at bounding box center [709, 233] width 167 height 371
click at [779, 102] on div at bounding box center [709, 233] width 167 height 371
click at [741, 388] on div at bounding box center [709, 233] width 167 height 371
click at [738, 301] on div at bounding box center [709, 233] width 167 height 371
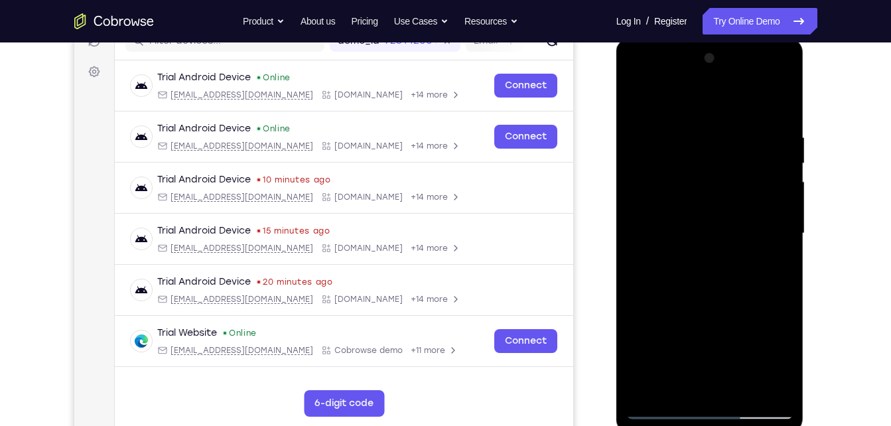
click at [726, 257] on div at bounding box center [709, 233] width 167 height 371
click at [693, 378] on div at bounding box center [709, 233] width 167 height 371
click at [673, 385] on div at bounding box center [709, 233] width 167 height 371
click at [748, 310] on div at bounding box center [709, 233] width 167 height 371
click at [777, 257] on div at bounding box center [709, 233] width 167 height 371
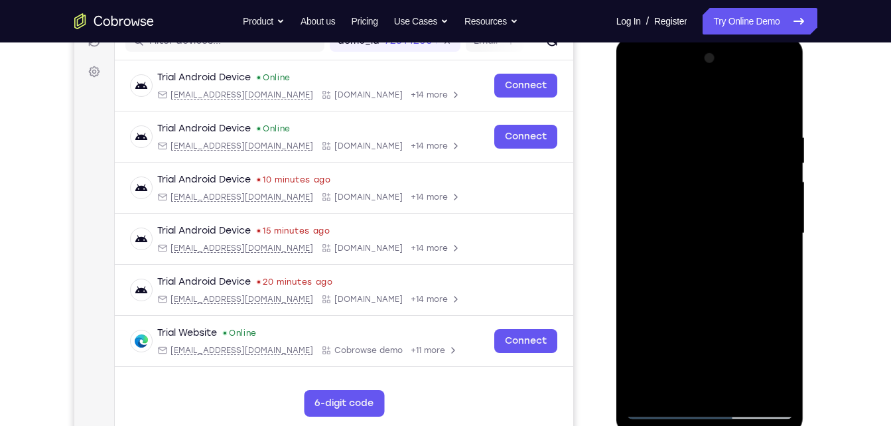
click at [635, 96] on div at bounding box center [709, 233] width 167 height 371
click at [699, 254] on div at bounding box center [709, 233] width 167 height 371
click at [660, 364] on div at bounding box center [709, 233] width 167 height 371
click at [684, 358] on div at bounding box center [709, 233] width 167 height 371
click at [695, 341] on div at bounding box center [709, 233] width 167 height 371
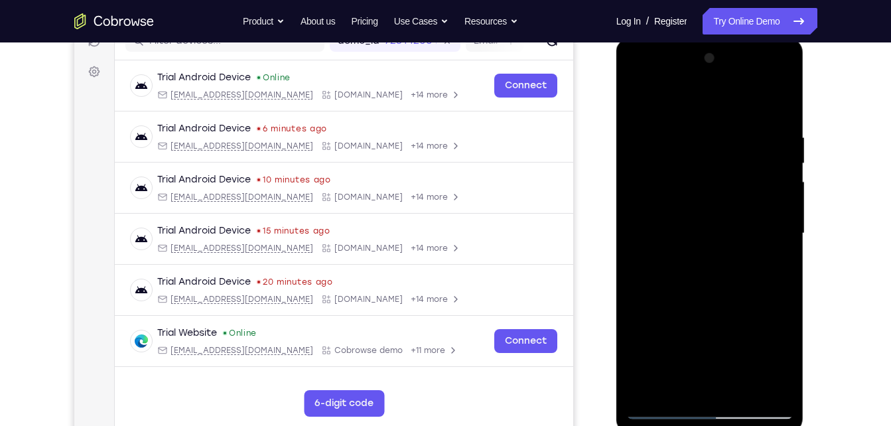
click at [667, 377] on div at bounding box center [709, 233] width 167 height 371
click at [789, 359] on div at bounding box center [709, 233] width 167 height 371
click at [774, 363] on div at bounding box center [709, 233] width 167 height 371
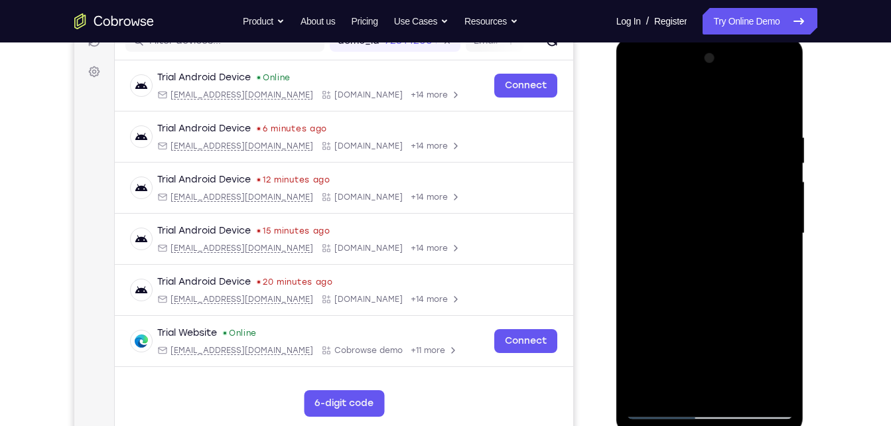
click at [784, 367] on div at bounding box center [709, 233] width 167 height 371
click at [675, 385] on div at bounding box center [709, 233] width 167 height 371
click at [634, 305] on div at bounding box center [709, 233] width 167 height 371
click at [773, 255] on div at bounding box center [709, 233] width 167 height 371
click at [637, 98] on div at bounding box center [709, 233] width 167 height 371
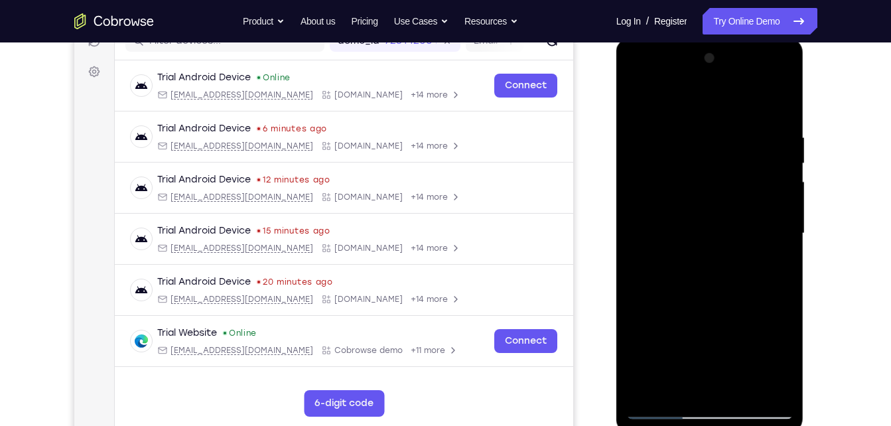
click at [716, 227] on div at bounding box center [709, 233] width 167 height 371
click at [672, 384] on div at bounding box center [709, 233] width 167 height 371
click at [661, 200] on div at bounding box center [709, 233] width 167 height 371
click at [689, 318] on div at bounding box center [709, 233] width 167 height 371
click at [779, 267] on div at bounding box center [709, 233] width 167 height 371
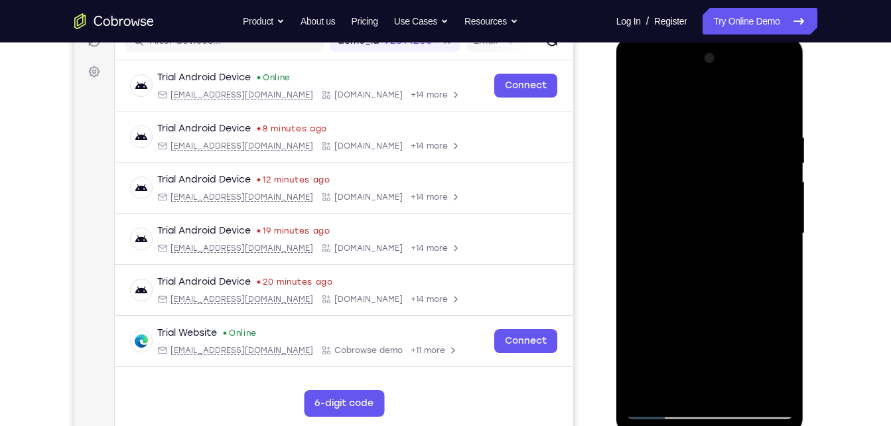
click at [714, 197] on div at bounding box center [709, 233] width 167 height 371
click at [750, 313] on div at bounding box center [709, 233] width 167 height 371
click at [760, 303] on div at bounding box center [709, 233] width 167 height 371
click at [774, 268] on div at bounding box center [709, 233] width 167 height 371
click at [638, 101] on div at bounding box center [709, 233] width 167 height 371
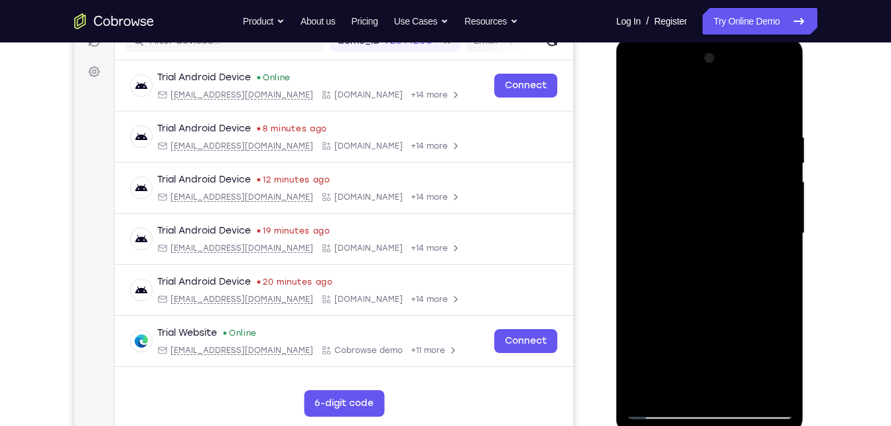
click at [706, 224] on div at bounding box center [709, 233] width 167 height 371
click at [702, 268] on div at bounding box center [709, 233] width 167 height 371
click at [762, 259] on div at bounding box center [709, 233] width 167 height 371
click at [678, 245] on div at bounding box center [709, 233] width 167 height 371
click at [666, 377] on div at bounding box center [709, 233] width 167 height 371
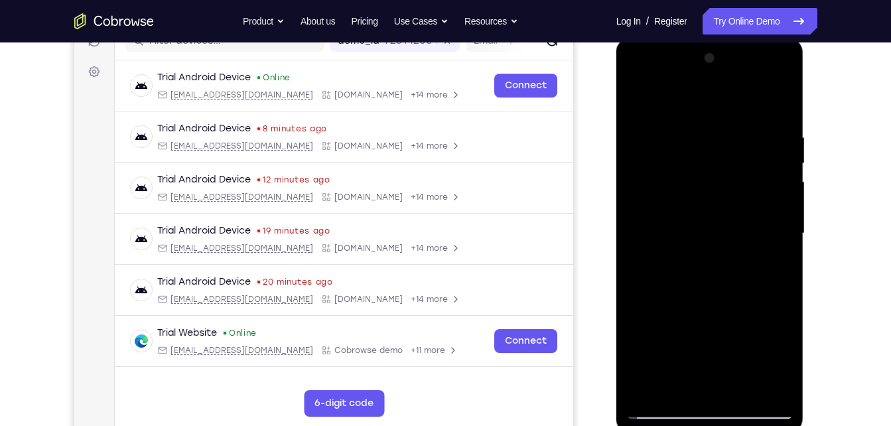
click at [667, 243] on div at bounding box center [709, 233] width 167 height 371
click at [695, 360] on div at bounding box center [709, 233] width 167 height 371
click at [683, 225] on div at bounding box center [709, 233] width 167 height 371
click at [764, 322] on div at bounding box center [709, 233] width 167 height 371
click at [779, 356] on div at bounding box center [709, 233] width 167 height 371
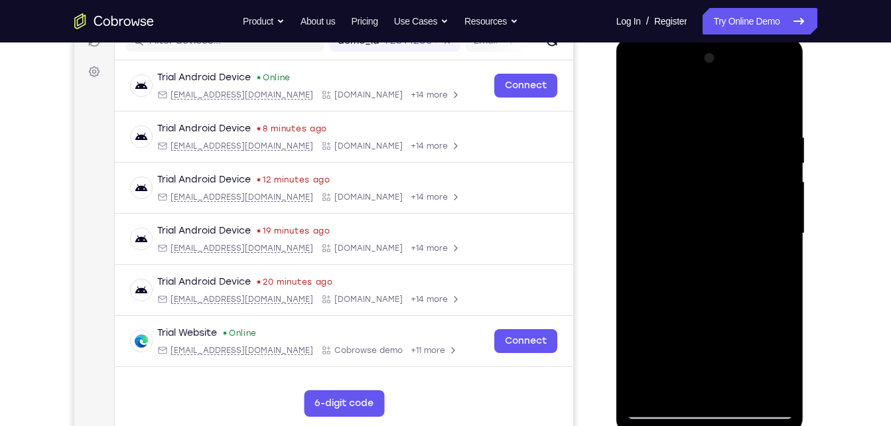
click at [635, 108] on div at bounding box center [709, 233] width 167 height 371
click at [697, 286] on div at bounding box center [709, 233] width 167 height 371
click at [671, 381] on div at bounding box center [709, 233] width 167 height 371
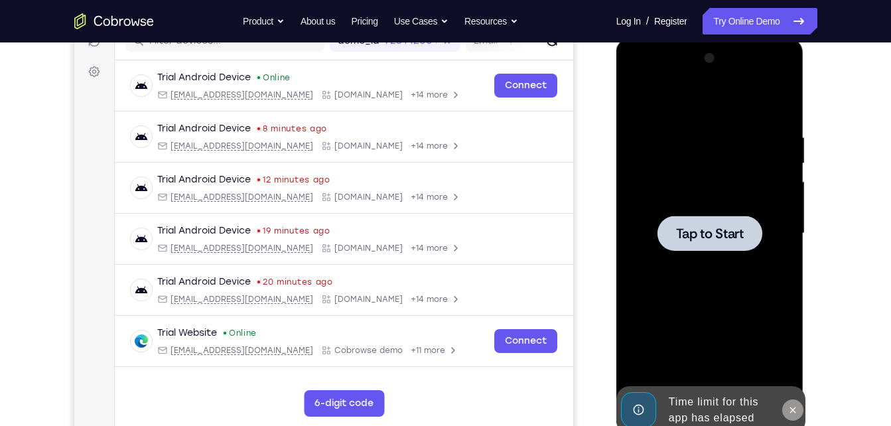
click at [791, 405] on icon at bounding box center [792, 410] width 11 height 11
